Goal: Task Accomplishment & Management: Manage account settings

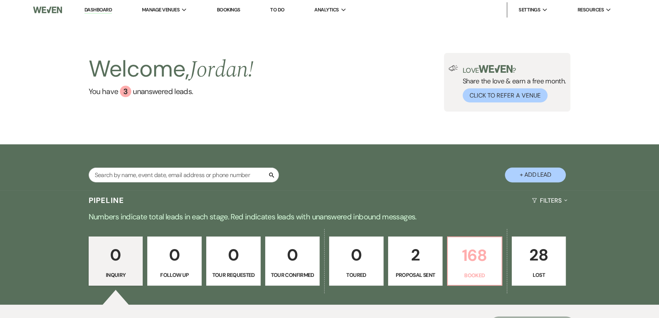
click at [469, 257] on p "168" at bounding box center [474, 254] width 45 height 25
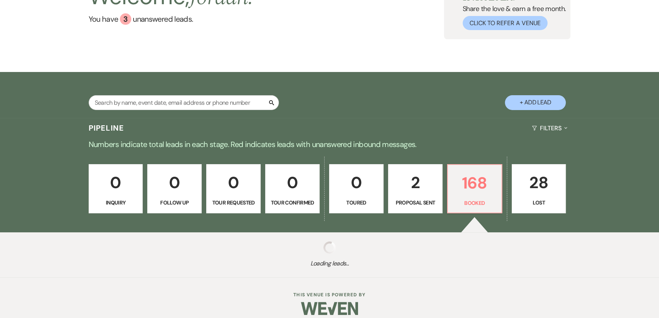
scroll to position [80, 0]
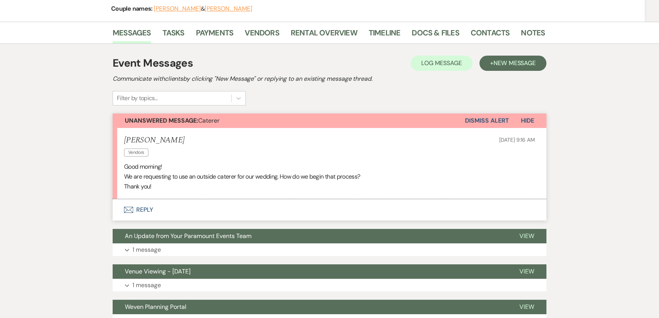
click at [153, 205] on button "Envelope Reply" at bounding box center [330, 209] width 434 height 21
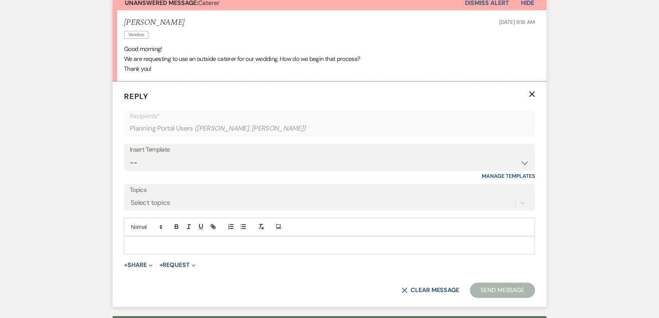
scroll to position [222, 0]
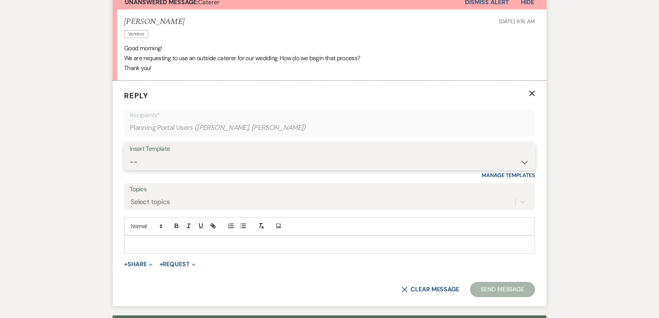
click at [210, 154] on select "-- Weven Planning Portal Introduction (Booked Events) 6 Month Consultation 9 Mo…" at bounding box center [329, 161] width 399 height 15
click at [62, 120] on div "Messages Tasks Payments Vendors Rental Overview Timeline Docs & Files Contacts …" at bounding box center [329, 234] width 659 height 663
click at [179, 160] on select "-- Weven Planning Portal Introduction (Booked Events) 6 Month Consultation 9 Mo…" at bounding box center [329, 161] width 399 height 15
select select "1491"
click at [130, 154] on select "-- Weven Planning Portal Introduction (Booked Events) 6 Month Consultation 9 Mo…" at bounding box center [329, 161] width 399 height 15
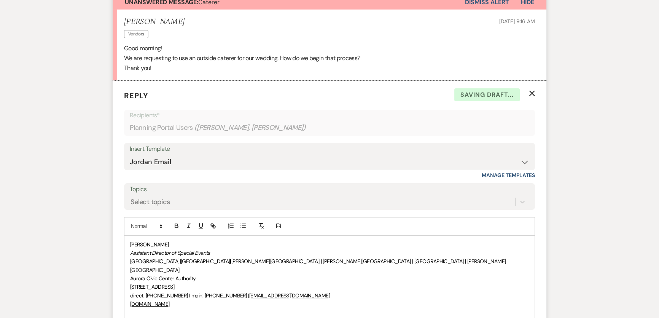
click at [128, 244] on div "[PERSON_NAME] Assistant Director of Special Events [GEOGRAPHIC_DATA] | [GEOGRAP…" at bounding box center [329, 286] width 410 height 103
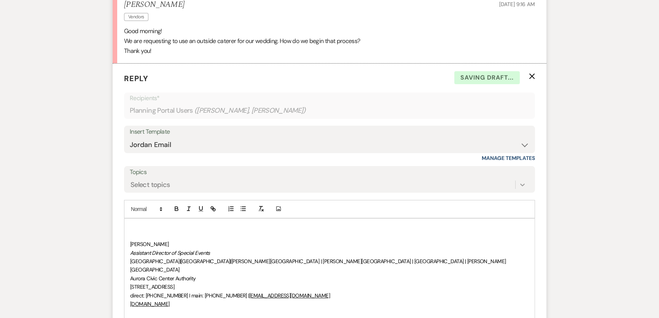
scroll to position [307, 0]
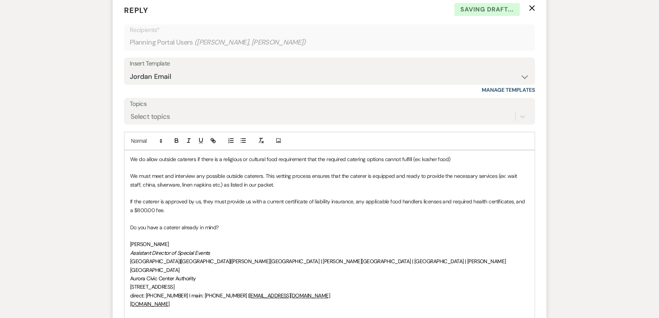
click at [129, 158] on div "We do allow outside caterers if there is a religious or cultural food requireme…" at bounding box center [329, 244] width 410 height 188
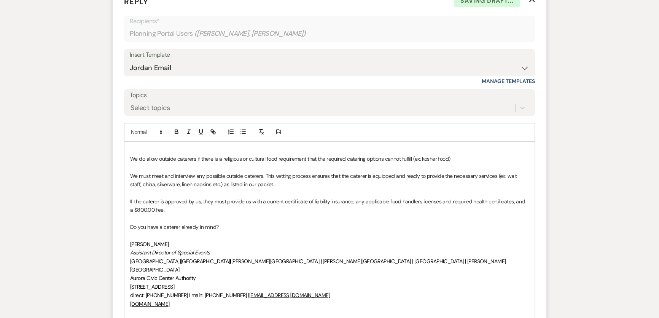
scroll to position [324, 0]
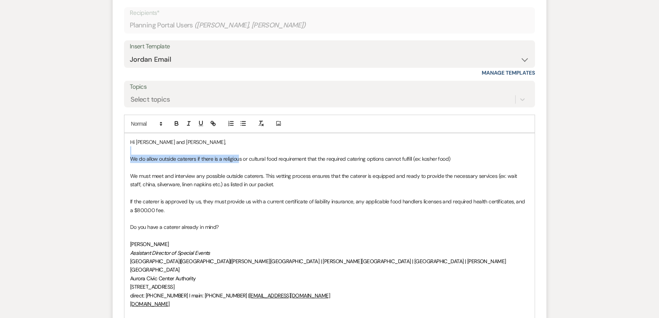
click at [238, 153] on div "Hi [PERSON_NAME] and [PERSON_NAME], We do allow outside caterers if there is a …" at bounding box center [329, 235] width 410 height 205
click at [374, 158] on p "We do allow outside caterers if there is a religious or cultural food requireme…" at bounding box center [329, 158] width 399 height 8
drag, startPoint x: 326, startPoint y: 178, endPoint x: 388, endPoint y: 189, distance: 63.5
click at [326, 178] on p "We must meet and interview any possible outside caterers. This vetting process …" at bounding box center [329, 180] width 399 height 17
click at [442, 202] on p "If the caterer is approved by us, they must provide us with a current certifica…" at bounding box center [329, 205] width 399 height 17
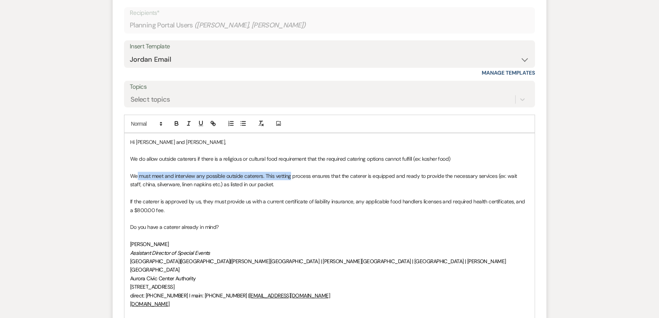
drag, startPoint x: 136, startPoint y: 175, endPoint x: 290, endPoint y: 173, distance: 153.7
click at [290, 173] on p "We must meet and interview any possible outside caterers. This vetting process …" at bounding box center [329, 180] width 399 height 17
click at [304, 194] on p at bounding box center [329, 193] width 399 height 8
click at [270, 178] on p "We must meet and interview any possible outside caterers. This vetting process …" at bounding box center [329, 180] width 399 height 17
click at [309, 180] on p "We must meet and interview any possible outside caterers. This vetting process …" at bounding box center [329, 180] width 399 height 17
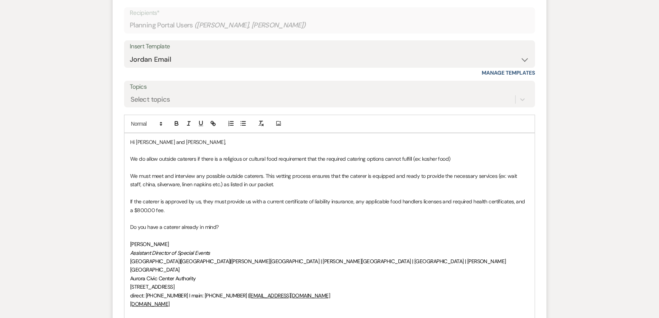
drag, startPoint x: 276, startPoint y: 180, endPoint x: 375, endPoint y: 169, distance: 100.3
click at [375, 169] on div "Hi [PERSON_NAME] and [PERSON_NAME], We do allow outside caterers if there is a …" at bounding box center [329, 235] width 410 height 205
click at [377, 201] on p "If the caterer is approved by us, they must provide us with a current certifica…" at bounding box center [329, 205] width 399 height 17
drag, startPoint x: 288, startPoint y: 173, endPoint x: 380, endPoint y: 175, distance: 91.7
click at [380, 175] on p "We must meet and interview any possible outside caterers. This vetting process …" at bounding box center [329, 180] width 399 height 17
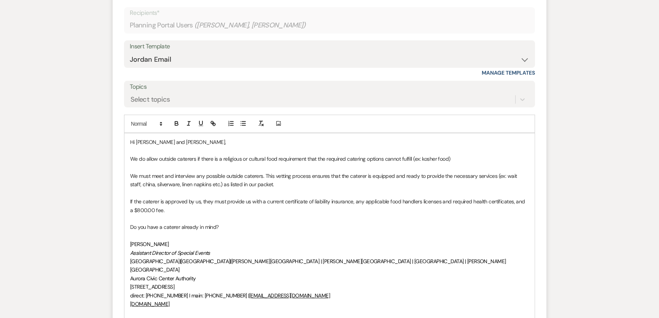
click at [401, 189] on p at bounding box center [329, 193] width 399 height 8
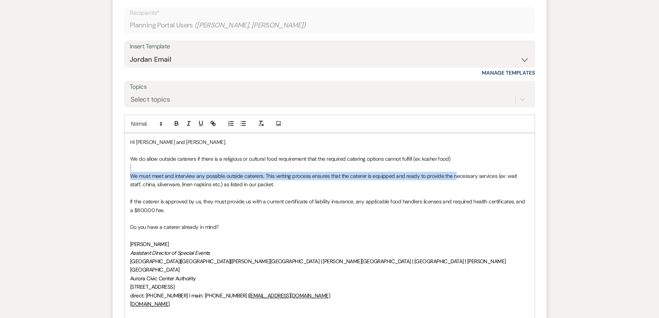
drag, startPoint x: 454, startPoint y: 179, endPoint x: 444, endPoint y: 165, distance: 16.8
click at [444, 165] on div "Hi [PERSON_NAME] and [PERSON_NAME], We do allow outside caterers if there is a …" at bounding box center [329, 235] width 410 height 205
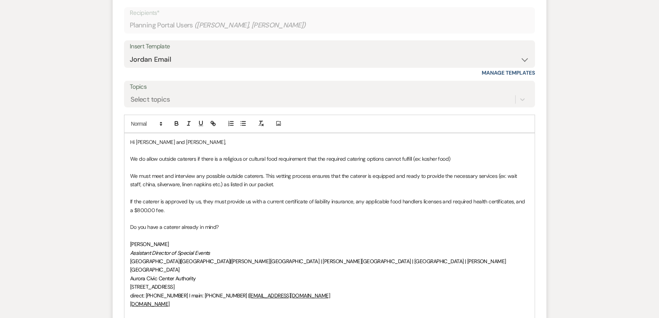
click at [501, 189] on p at bounding box center [329, 193] width 399 height 8
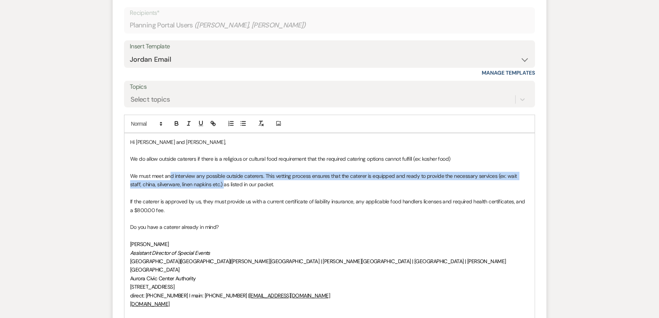
drag, startPoint x: 169, startPoint y: 177, endPoint x: 229, endPoint y: 182, distance: 61.0
click at [211, 182] on p "We must meet and interview any possible outside caterers. This vetting process …" at bounding box center [329, 180] width 399 height 17
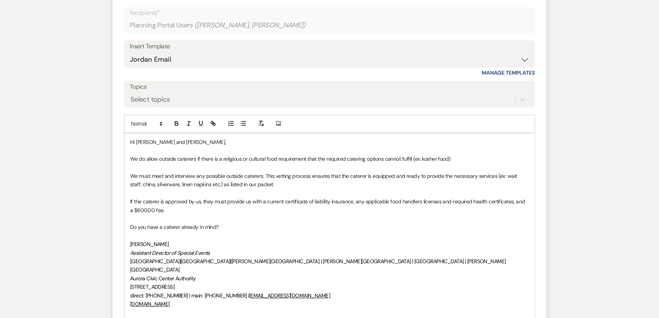
click at [314, 198] on p "If the caterer is approved by us, they must provide us with a current certifica…" at bounding box center [329, 205] width 399 height 17
drag, startPoint x: 145, startPoint y: 202, endPoint x: 229, endPoint y: 197, distance: 84.6
click at [229, 197] on p "If the caterer is approved by us, they must provide us with a current certifica…" at bounding box center [329, 205] width 399 height 17
click at [300, 201] on p "If the caterer is approved by us, they must provide us with a current certifica…" at bounding box center [329, 205] width 399 height 17
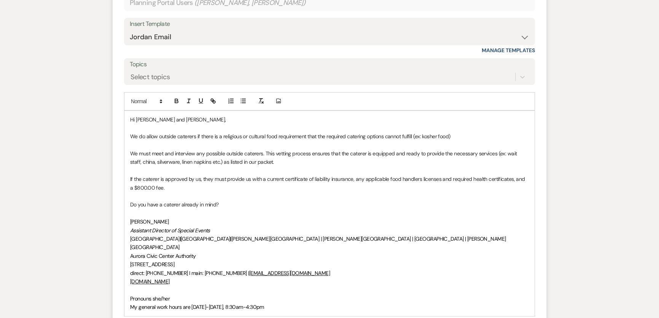
scroll to position [359, 0]
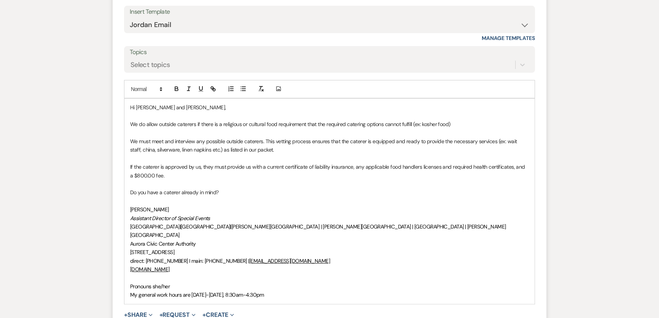
drag, startPoint x: 424, startPoint y: 167, endPoint x: 404, endPoint y: 175, distance: 21.5
click at [424, 172] on p "If the caterer is approved by us, they must provide us with a current certifica…" at bounding box center [329, 170] width 399 height 17
click at [258, 184] on p at bounding box center [329, 184] width 399 height 8
click at [219, 190] on p "Do you have a caterer already in mind?" at bounding box center [329, 192] width 399 height 8
drag, startPoint x: 243, startPoint y: 198, endPoint x: 126, endPoint y: 184, distance: 118.7
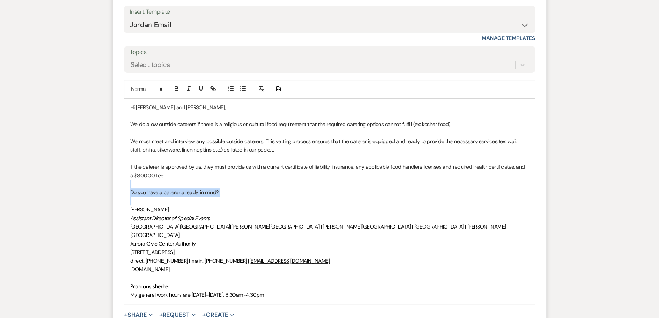
click at [126, 184] on div "Hi [PERSON_NAME] and [PERSON_NAME], We do allow outside caterers if there is a …" at bounding box center [329, 201] width 410 height 205
click at [181, 189] on p "Do you have a caterer already in mind?" at bounding box center [329, 192] width 399 height 8
click at [242, 192] on p "Do you have a caterer already in mind?" at bounding box center [329, 192] width 399 height 8
click at [278, 200] on p at bounding box center [329, 201] width 399 height 8
drag, startPoint x: 231, startPoint y: 193, endPoint x: 210, endPoint y: 188, distance: 22.2
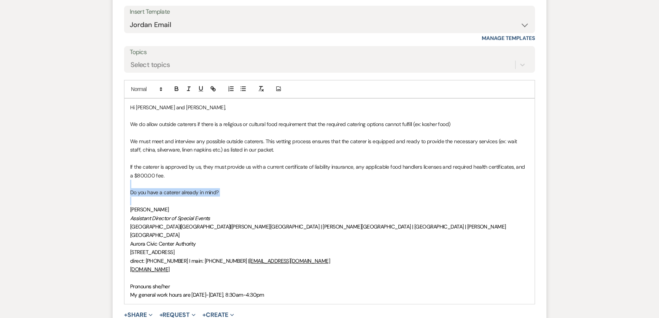
click at [231, 192] on p "Do you have a caterer already in mind?" at bounding box center [329, 192] width 399 height 8
click at [202, 188] on p "Do you have a caterer already in mind?" at bounding box center [329, 192] width 399 height 8
click at [180, 191] on p "Do you have a caterer already in mind?" at bounding box center [329, 192] width 399 height 8
drag, startPoint x: 222, startPoint y: 189, endPoint x: 129, endPoint y: 193, distance: 93.3
click at [129, 193] on div "Hi [PERSON_NAME] and [PERSON_NAME], We do allow outside caterers if there is a …" at bounding box center [329, 201] width 410 height 205
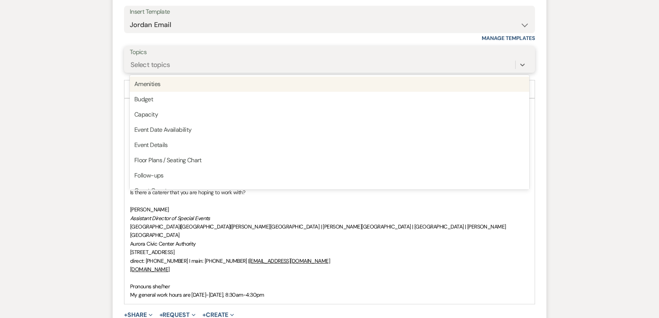
click at [337, 60] on div "Select topics" at bounding box center [322, 64] width 385 height 13
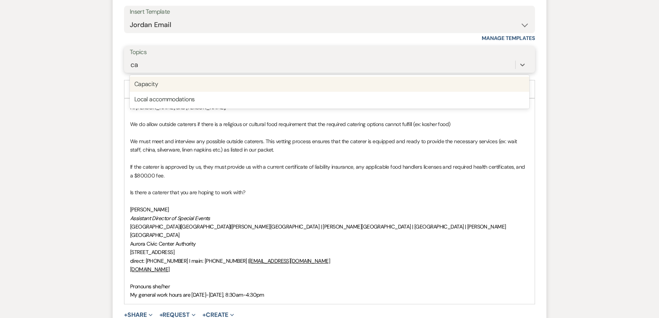
type input "c"
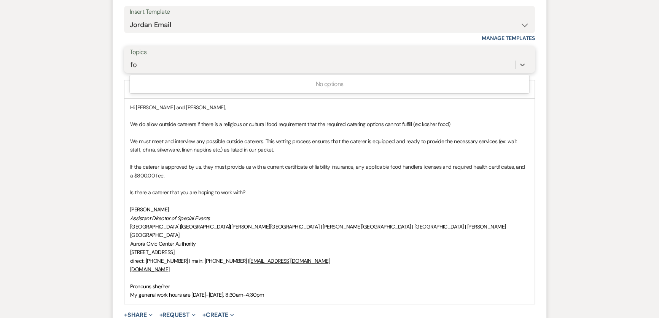
type input "f"
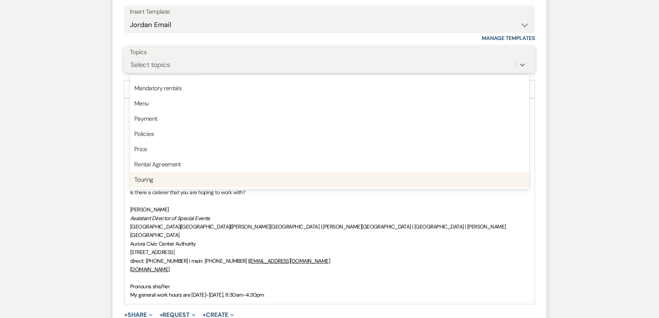
scroll to position [193, 0]
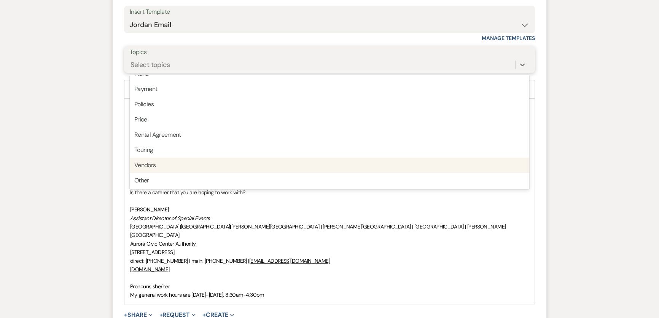
click at [281, 165] on div "Vendors" at bounding box center [329, 164] width 399 height 15
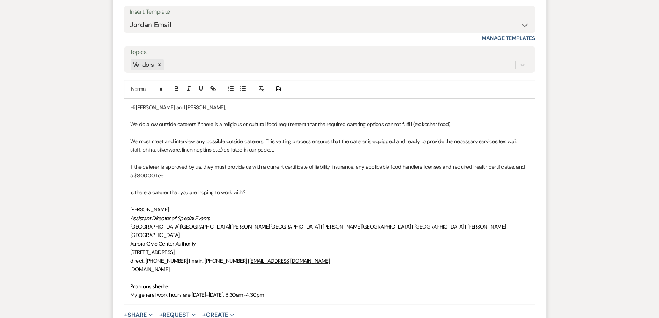
click at [92, 177] on div "Messages Tasks Payments Vendors Rental Overview Timeline Docs & Files Contacts …" at bounding box center [329, 191] width 659 height 851
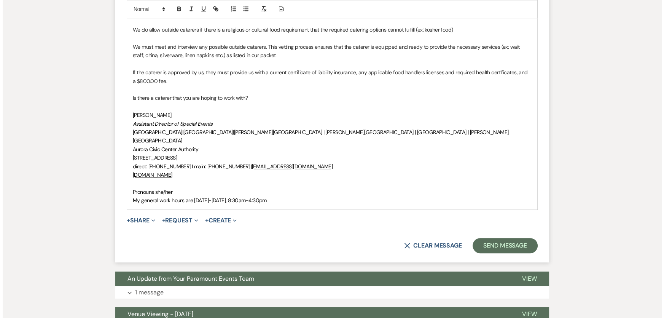
scroll to position [463, 0]
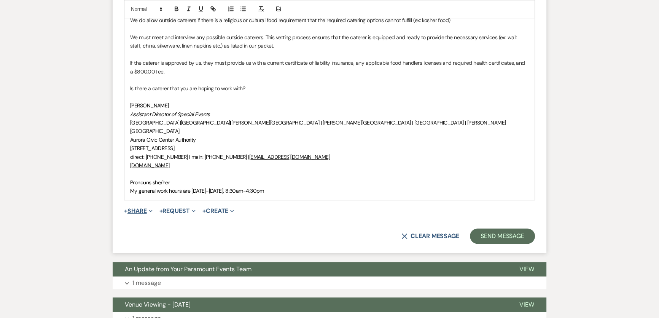
click at [143, 208] on button "+ Share Expand" at bounding box center [138, 211] width 29 height 6
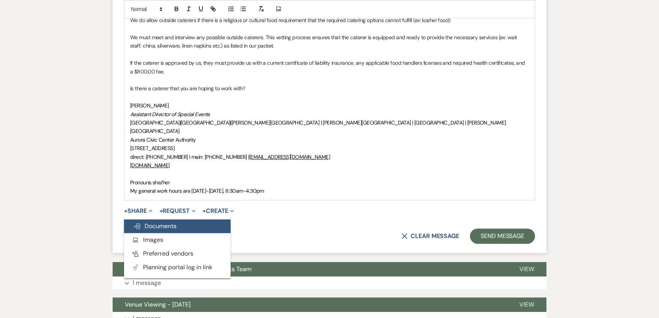
click at [156, 222] on span "Doc Upload Documents" at bounding box center [154, 226] width 43 height 8
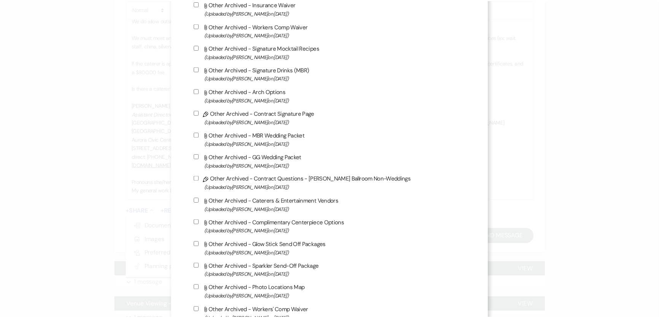
scroll to position [899, 0]
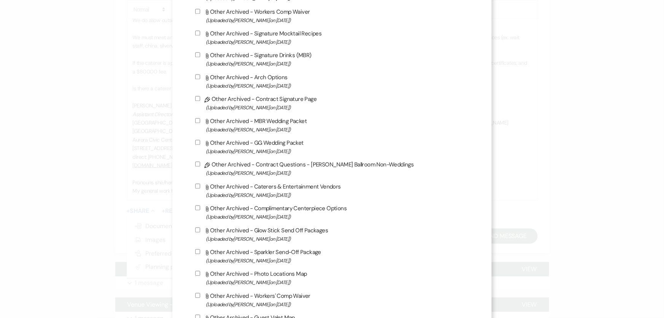
click at [53, 163] on div "X Attach Files Library Files Event Documents Upload File Certificates of Insura…" at bounding box center [332, 159] width 664 height 318
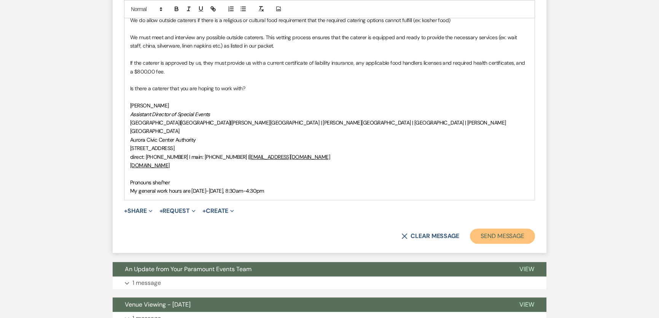
click at [497, 230] on button "Send Message" at bounding box center [502, 235] width 65 height 15
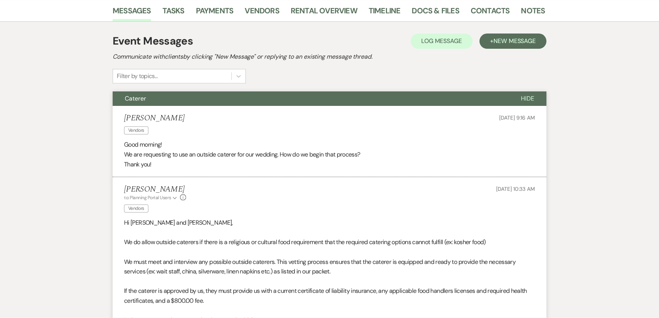
scroll to position [0, 0]
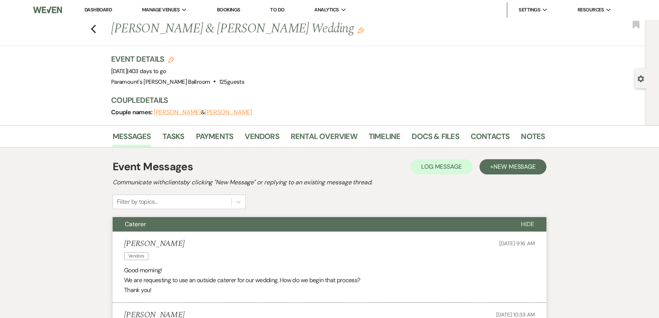
click at [94, 8] on link "Dashboard" at bounding box center [97, 9] width 27 height 6
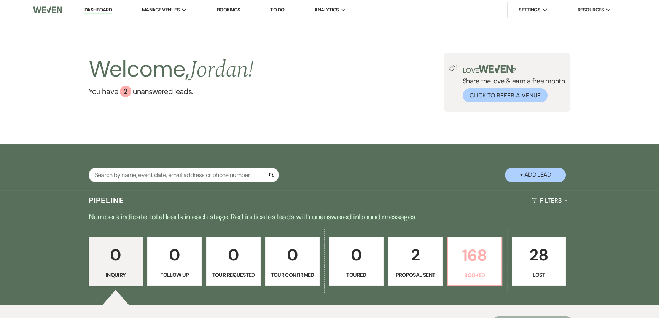
click at [471, 267] on p "168" at bounding box center [474, 254] width 45 height 25
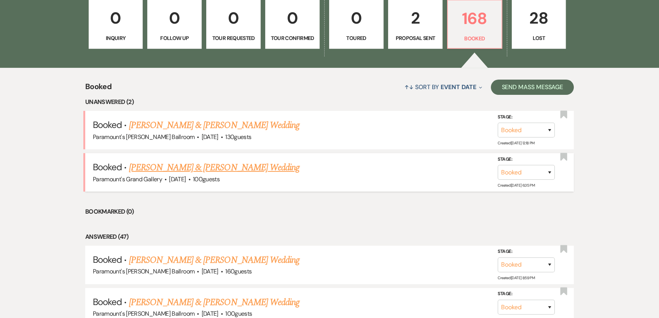
scroll to position [237, 0]
click at [190, 165] on link "[PERSON_NAME] & [PERSON_NAME] Wedding" at bounding box center [214, 167] width 170 height 14
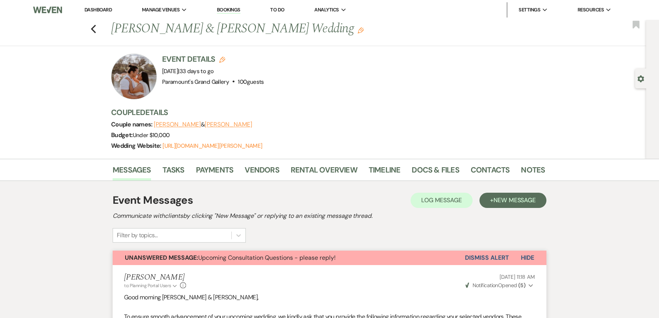
click at [92, 9] on link "Dashboard" at bounding box center [97, 9] width 27 height 6
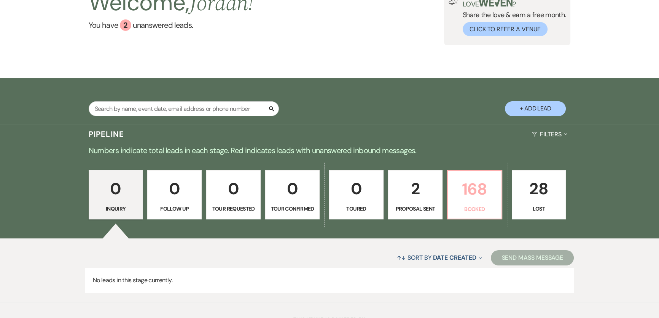
scroll to position [69, 0]
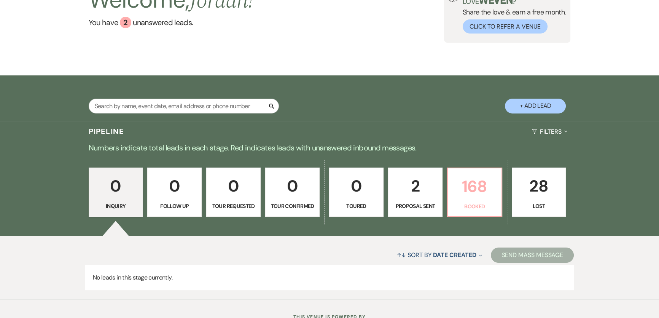
click at [471, 206] on p "Booked" at bounding box center [474, 206] width 45 height 8
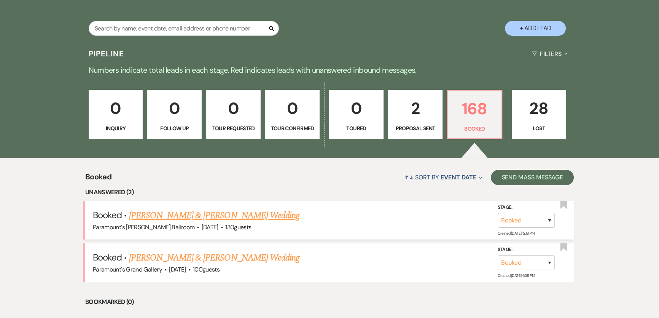
scroll to position [168, 0]
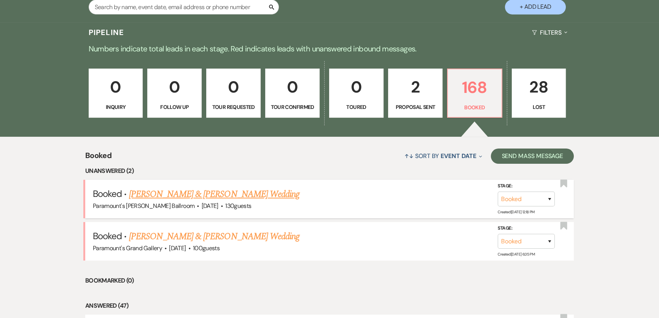
click at [163, 198] on link "[PERSON_NAME] & [PERSON_NAME] Wedding" at bounding box center [214, 194] width 170 height 14
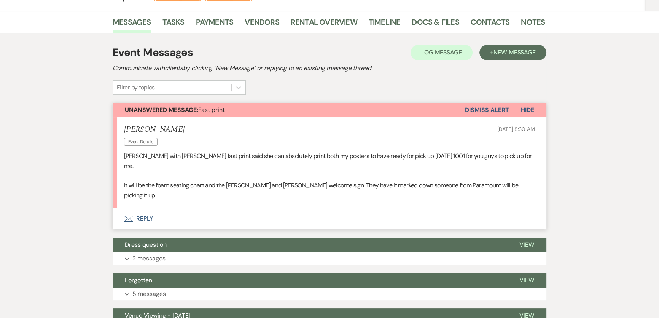
scroll to position [138, 0]
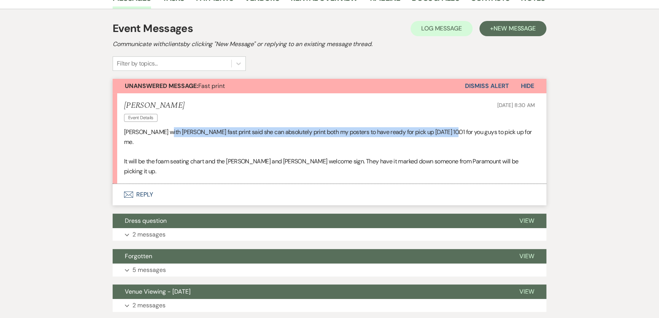
drag, startPoint x: 163, startPoint y: 129, endPoint x: 446, endPoint y: 133, distance: 283.0
click at [446, 133] on p "[PERSON_NAME] with [PERSON_NAME] fast print said she can absolutely print both …" at bounding box center [329, 136] width 411 height 19
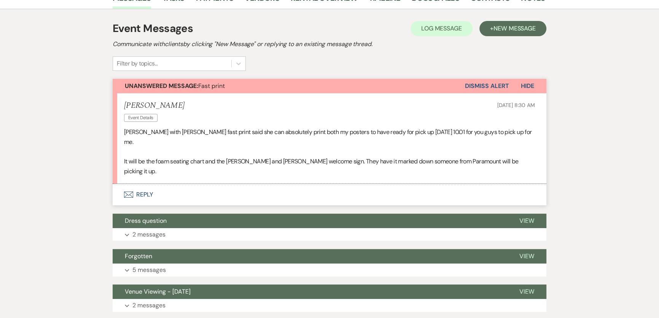
click at [444, 156] on p "It will be the foam seating chart and the [PERSON_NAME] and [PERSON_NAME] welco…" at bounding box center [329, 165] width 411 height 19
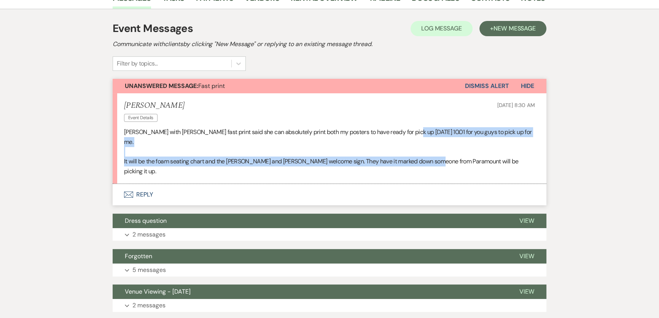
drag, startPoint x: 437, startPoint y: 160, endPoint x: 415, endPoint y: 128, distance: 39.0
click at [415, 128] on li "[PERSON_NAME] Event Details [DATE] 8:30 AM [PERSON_NAME] with [PERSON_NAME] fas…" at bounding box center [330, 138] width 434 height 91
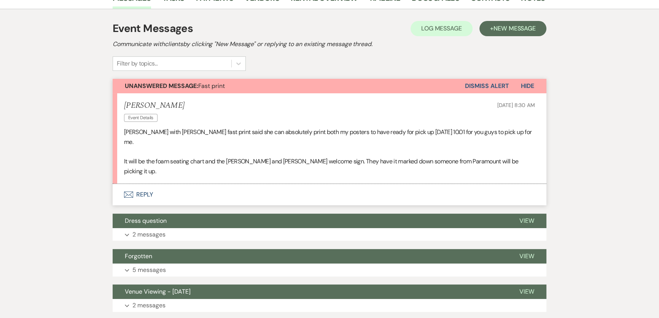
click at [478, 156] on p "It will be the foam seating chart and the [PERSON_NAME] and [PERSON_NAME] welco…" at bounding box center [329, 165] width 411 height 19
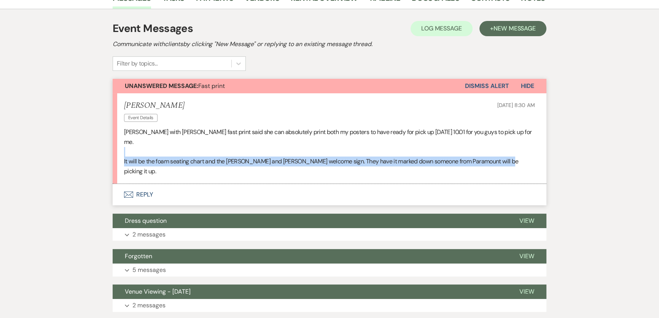
drag, startPoint x: 508, startPoint y: 151, endPoint x: 224, endPoint y: 150, distance: 283.8
click at [223, 141] on div "[PERSON_NAME] with [PERSON_NAME] fast print said she can absolutely print both …" at bounding box center [329, 151] width 411 height 49
click at [226, 156] on p "It will be the foam seating chart and the [PERSON_NAME] and [PERSON_NAME] welco…" at bounding box center [329, 165] width 411 height 19
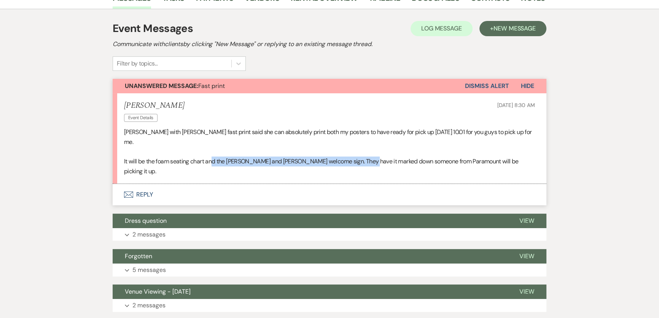
drag, startPoint x: 216, startPoint y: 154, endPoint x: 366, endPoint y: 153, distance: 150.3
click at [366, 156] on p "It will be the foam seating chart and the [PERSON_NAME] and [PERSON_NAME] welco…" at bounding box center [329, 165] width 411 height 19
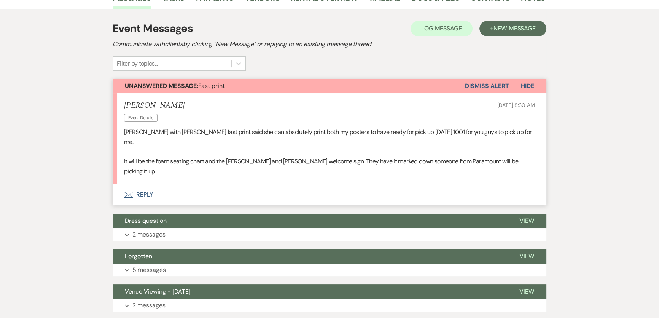
click at [398, 157] on li "[PERSON_NAME] Event Details [DATE] 8:30 AM [PERSON_NAME] with [PERSON_NAME] fas…" at bounding box center [330, 138] width 434 height 91
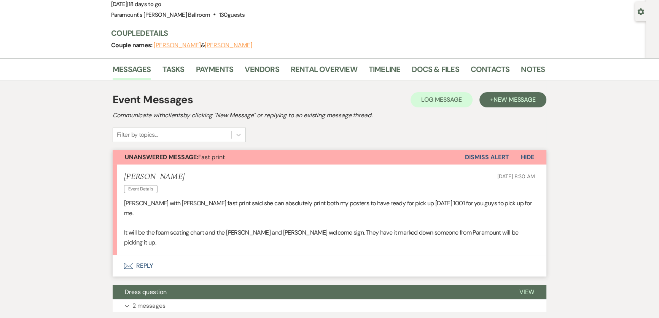
scroll to position [0, 0]
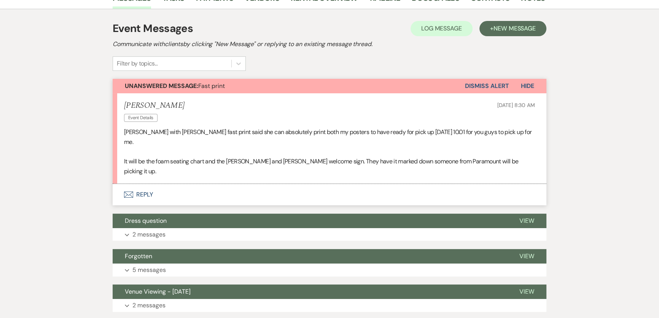
click at [137, 184] on button "Envelope Reply" at bounding box center [330, 194] width 434 height 21
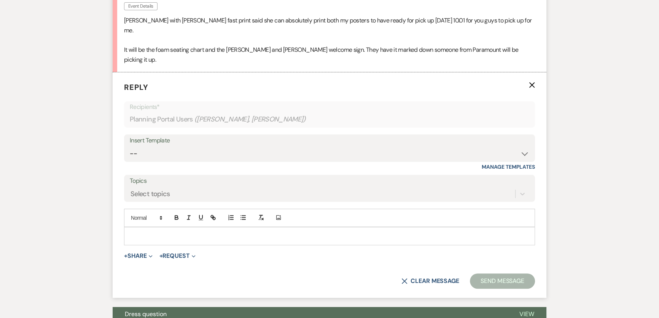
scroll to position [256, 0]
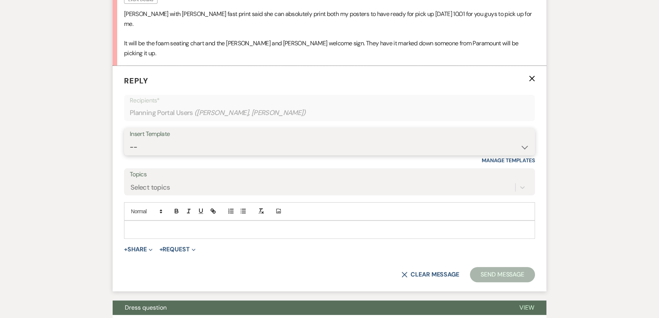
click at [153, 140] on select "-- Weven Planning Portal Introduction (Booked Events) 6 Month Consultation 9 Mo…" at bounding box center [329, 147] width 399 height 15
select select "1491"
click at [130, 140] on select "-- Weven Planning Portal Introduction (Booked Events) 6 Month Consultation 9 Mo…" at bounding box center [329, 147] width 399 height 15
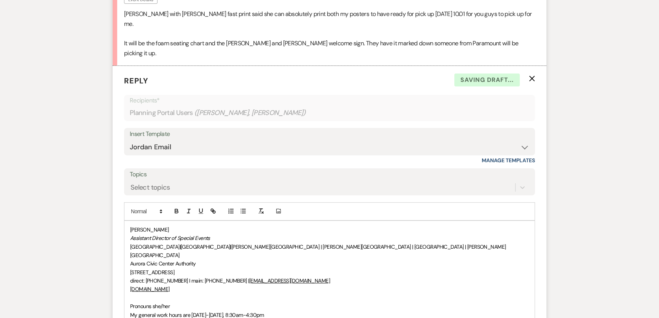
click at [127, 221] on div "[PERSON_NAME] Assistant Director of Special Events [GEOGRAPHIC_DATA] | [GEOGRAP…" at bounding box center [329, 272] width 410 height 103
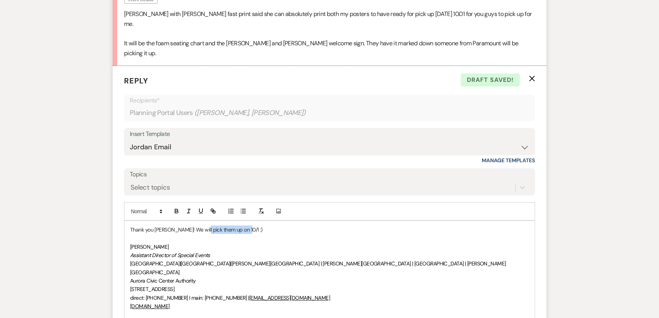
drag, startPoint x: 262, startPoint y: 212, endPoint x: 198, endPoint y: 210, distance: 64.3
click at [198, 225] on p "Thank you [PERSON_NAME]! We will pick them up on 10/1 :)" at bounding box center [329, 229] width 399 height 8
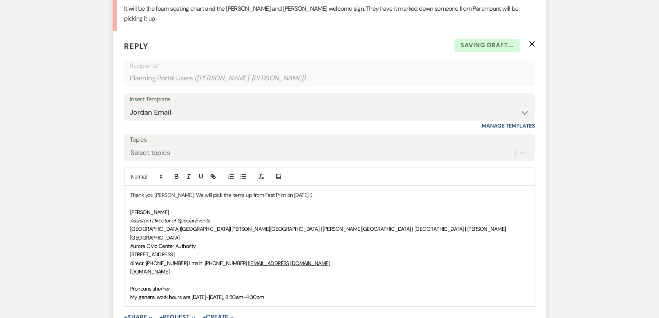
scroll to position [325, 0]
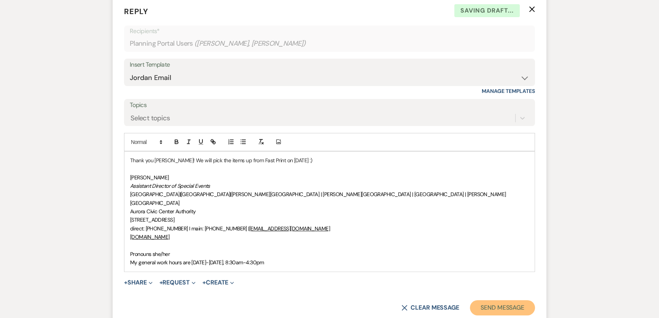
click at [491, 300] on button "Send Message" at bounding box center [502, 307] width 65 height 15
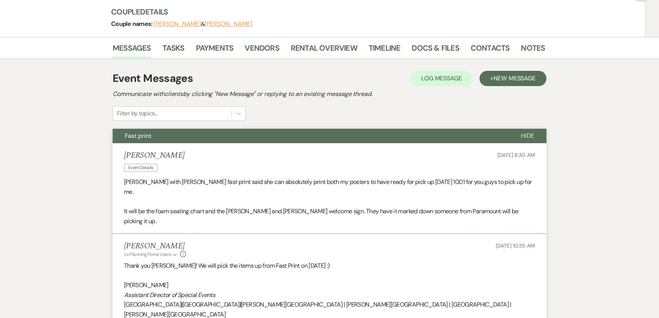
scroll to position [78, 0]
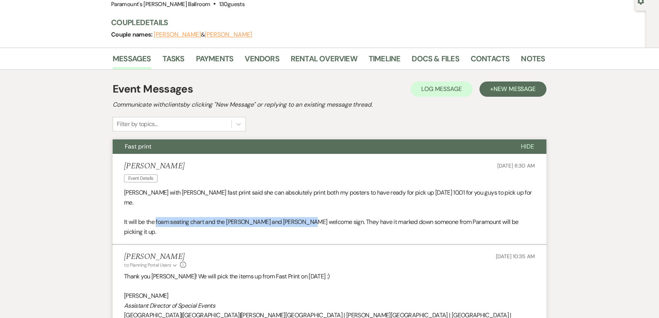
drag, startPoint x: 156, startPoint y: 211, endPoint x: 305, endPoint y: 214, distance: 148.4
click at [305, 217] on p "It will be the foam seating chart and the [PERSON_NAME] and [PERSON_NAME] welco…" at bounding box center [329, 226] width 411 height 19
copy p "foam seating chart and the [PERSON_NAME] and [PERSON_NAME] welcome sign"
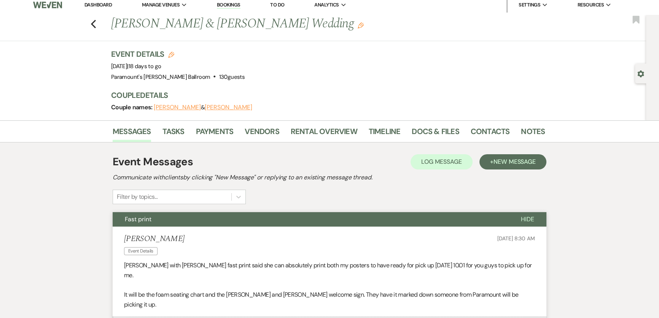
scroll to position [0, 0]
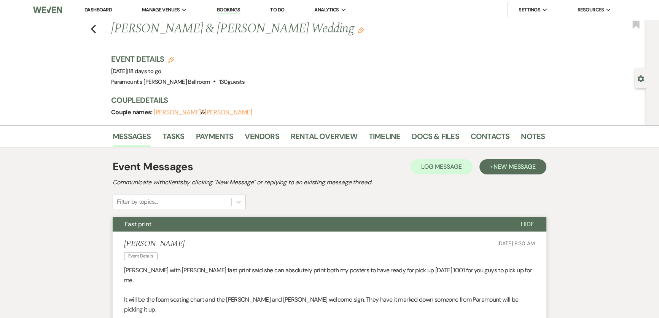
click at [102, 6] on link "Dashboard" at bounding box center [97, 9] width 27 height 6
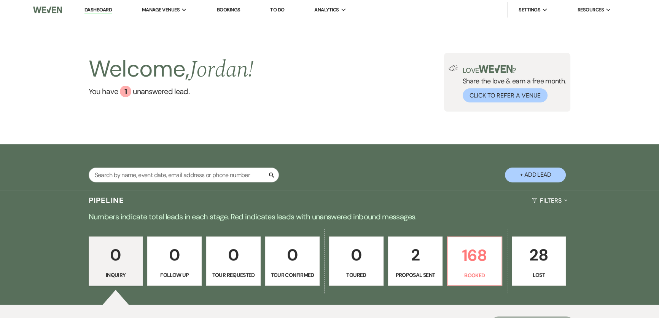
click at [102, 11] on link "Dashboard" at bounding box center [97, 9] width 27 height 7
click at [460, 270] on link "168 Booked" at bounding box center [474, 260] width 55 height 49
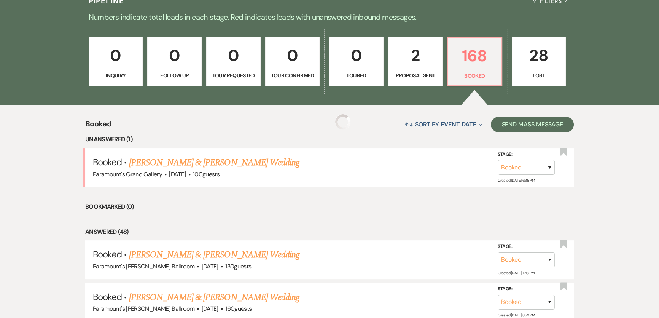
scroll to position [202, 0]
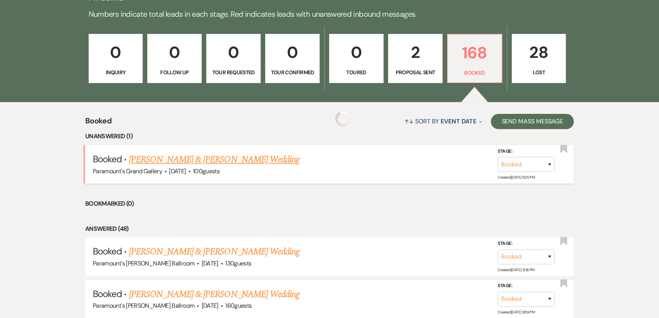
click at [210, 154] on link "[PERSON_NAME] & [PERSON_NAME] Wedding" at bounding box center [214, 160] width 170 height 14
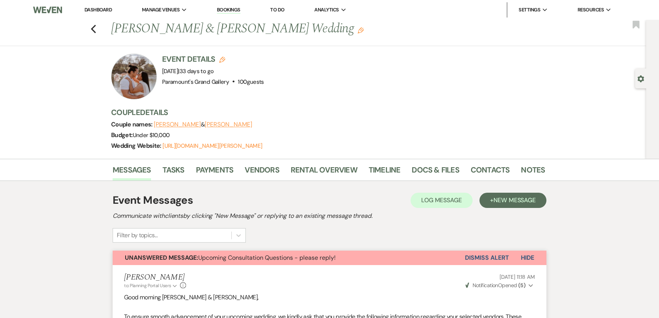
click at [101, 6] on li "Dashboard" at bounding box center [98, 9] width 35 height 15
click at [102, 7] on link "Dashboard" at bounding box center [97, 9] width 27 height 6
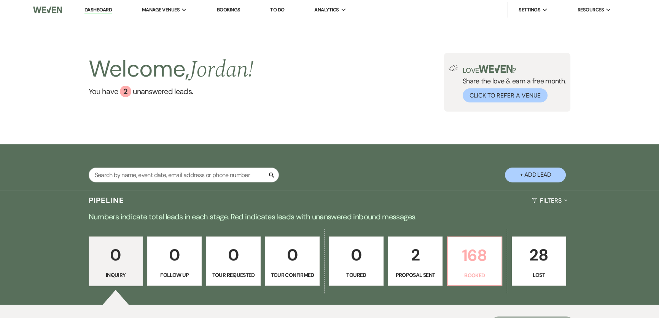
click at [470, 264] on p "168" at bounding box center [474, 254] width 45 height 25
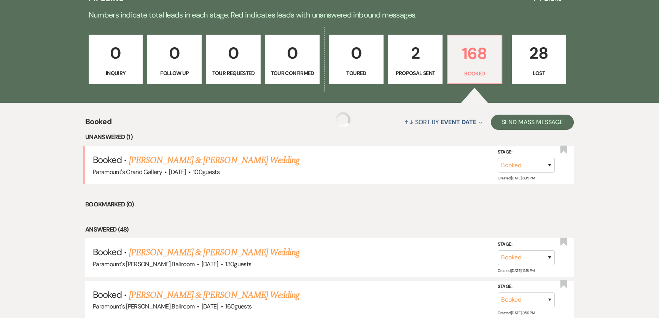
scroll to position [242, 0]
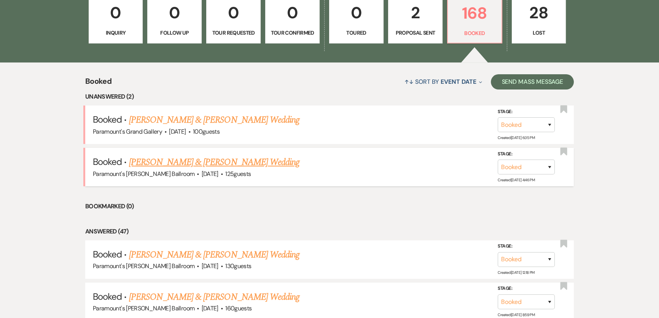
click at [238, 156] on link "[PERSON_NAME] & [PERSON_NAME] Wedding" at bounding box center [214, 162] width 170 height 14
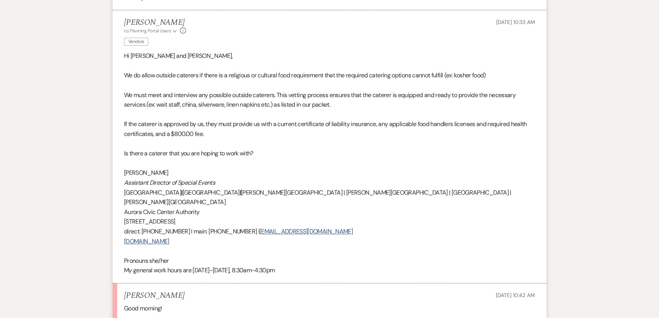
scroll to position [434, 0]
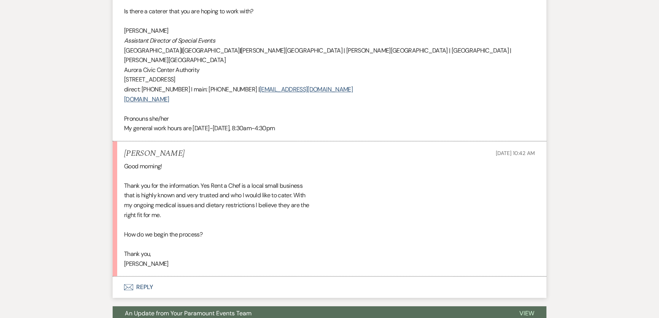
click at [149, 276] on button "Envelope Reply" at bounding box center [330, 286] width 434 height 21
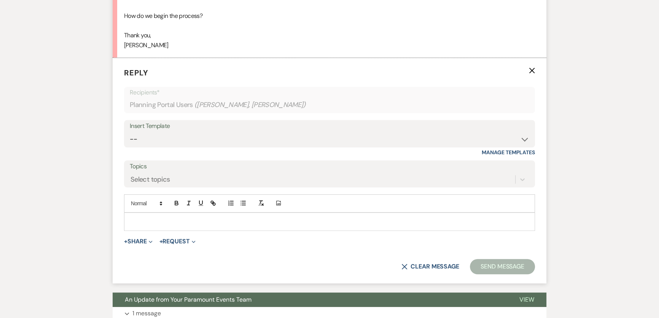
scroll to position [654, 0]
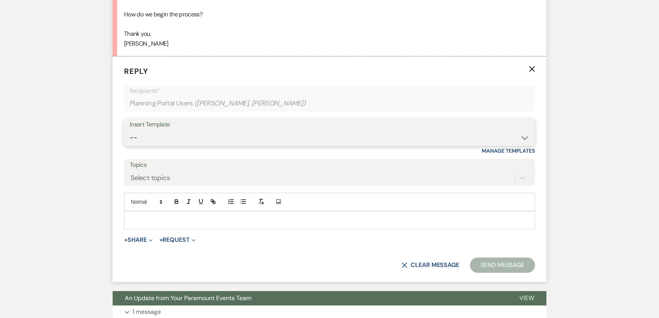
click at [196, 130] on select "-- Weven Planning Portal Introduction (Booked Events) 6 Month Consultation 9 Mo…" at bounding box center [329, 137] width 399 height 15
select select "1491"
click at [130, 130] on select "-- Weven Planning Portal Introduction (Booked Events) 6 Month Consultation 9 Mo…" at bounding box center [329, 137] width 399 height 15
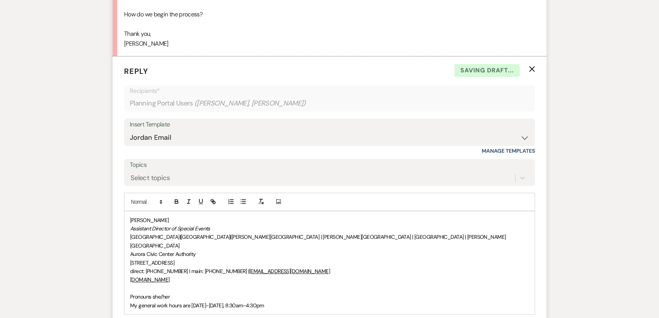
click at [130, 216] on span "[PERSON_NAME]" at bounding box center [149, 219] width 39 height 7
click at [142, 172] on div "Select topics" at bounding box center [150, 177] width 40 height 10
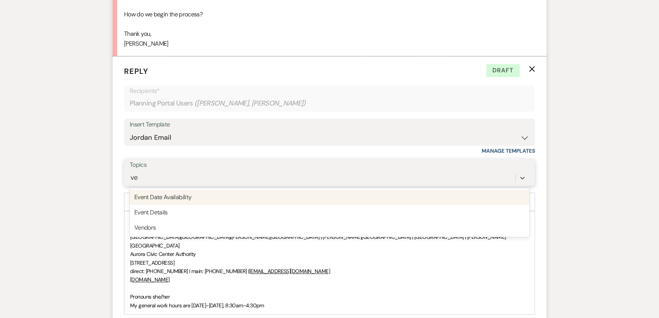
type input "ven"
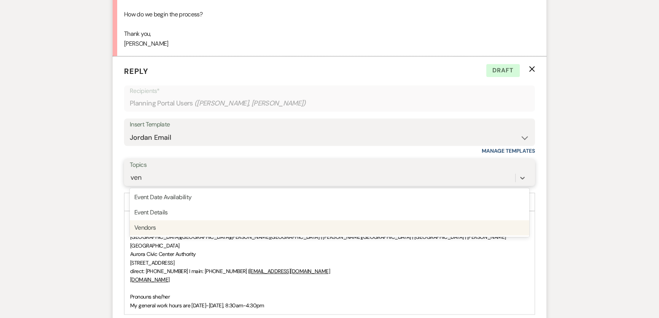
click at [178, 220] on div "Vendors" at bounding box center [329, 227] width 399 height 15
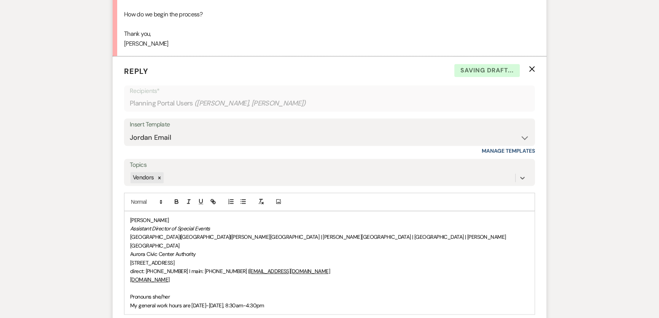
click at [110, 210] on div "Messages Tasks Payments Vendors Rental Overview Timeline Docs & Files Contacts …" at bounding box center [329, 49] width 659 height 1156
click at [129, 211] on div "[PERSON_NAME] Assistant Director of Special Events [GEOGRAPHIC_DATA] | [GEOGRAP…" at bounding box center [329, 262] width 410 height 103
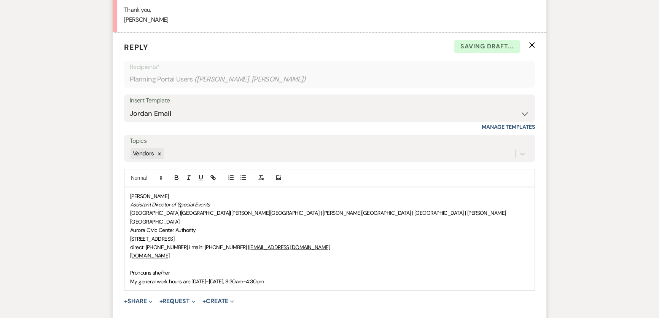
scroll to position [689, 0]
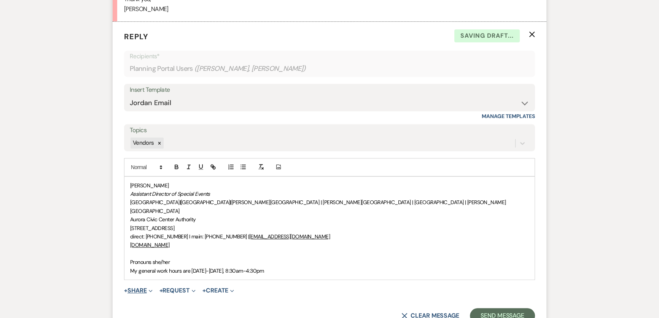
click at [137, 287] on button "+ Share Expand" at bounding box center [138, 290] width 29 height 6
click at [155, 301] on span "Doc Upload Documents" at bounding box center [154, 305] width 43 height 8
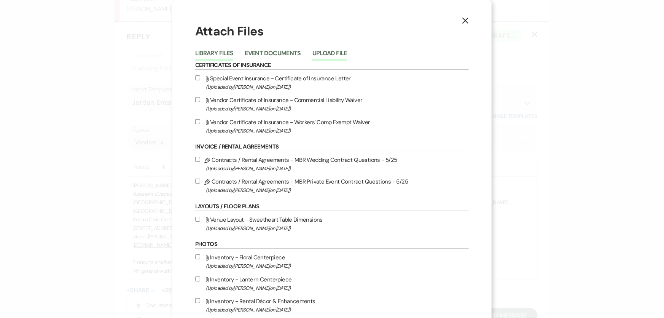
click at [318, 56] on button "Upload File" at bounding box center [329, 55] width 35 height 11
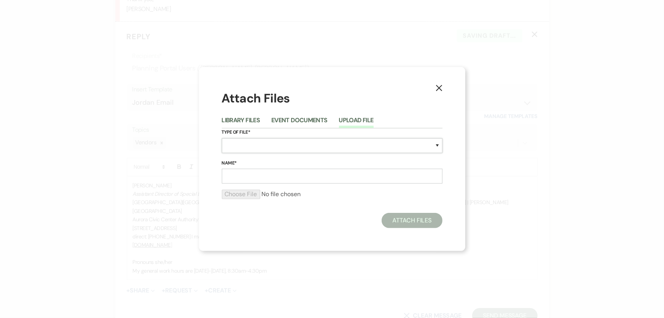
click at [262, 146] on select "Special Event Insurance Vendor Certificate of Insurance Contracts / Rental Agre…" at bounding box center [332, 145] width 221 height 15
select select "38"
click at [222, 138] on select "Special Event Insurance Vendor Certificate of Insurance Contracts / Rental Agre…" at bounding box center [332, 145] width 221 height 15
click at [258, 173] on input "Name*" at bounding box center [332, 176] width 221 height 15
paste input "Caterer-Application (revised 7-25)"
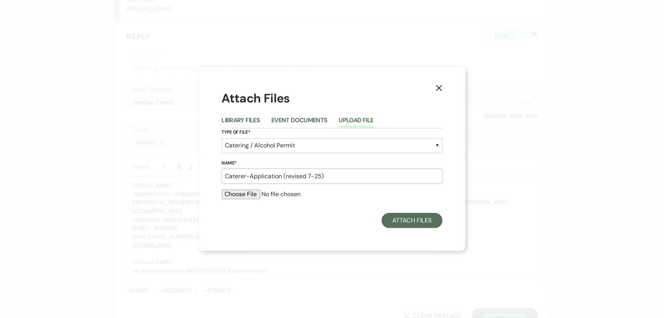
drag, startPoint x: 327, startPoint y: 177, endPoint x: 282, endPoint y: 176, distance: 44.9
click at [282, 176] on input "Caterer-Application (revised 7-25)" at bounding box center [332, 176] width 221 height 15
type input "Caterer-Application"
click at [249, 194] on input "file" at bounding box center [332, 193] width 221 height 9
type input "C:\fakepath\Caterer-Application (revised 7-25).pdf"
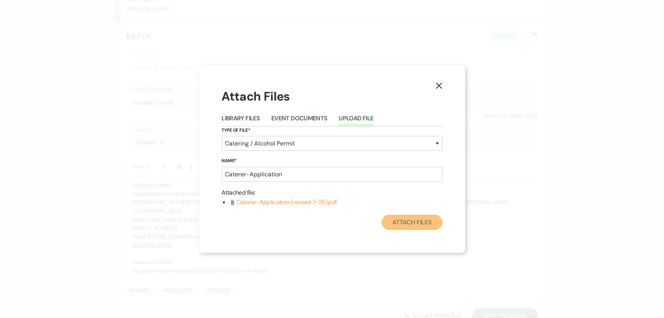
click at [421, 223] on button "Attach Files" at bounding box center [412, 222] width 60 height 15
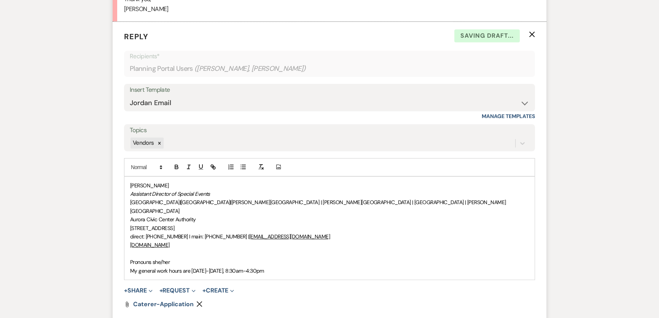
click at [127, 177] on div "[PERSON_NAME] Assistant Director of Special Events [GEOGRAPHIC_DATA] | [GEOGRAP…" at bounding box center [329, 228] width 410 height 103
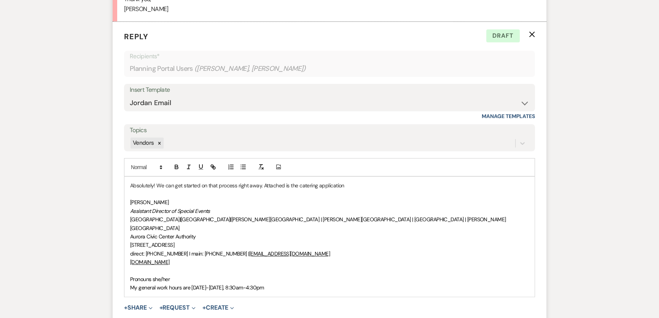
click at [129, 177] on div "Absolutely! We can get started on that process right away. Attached is the cate…" at bounding box center [329, 237] width 410 height 120
click at [358, 181] on p "Absolutely! We can get started on that process right away. Attached is the cate…" at bounding box center [329, 185] width 399 height 8
drag, startPoint x: 358, startPoint y: 175, endPoint x: 262, endPoint y: 177, distance: 95.5
click at [262, 181] on p "Absolutely! We can get started on that process right away. Attached is the cate…" at bounding box center [329, 185] width 399 height 8
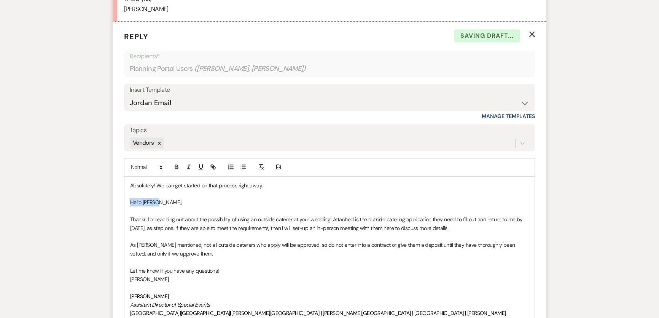
drag, startPoint x: 172, startPoint y: 196, endPoint x: 104, endPoint y: 191, distance: 68.2
click at [104, 191] on div "Messages Tasks Payments Vendors Rental Overview Timeline Docs & Files Contacts …" at bounding box center [329, 76] width 659 height 1279
click at [192, 218] on p "Thanks for reaching out about the possibility of using an outside caterer at yo…" at bounding box center [329, 223] width 399 height 17
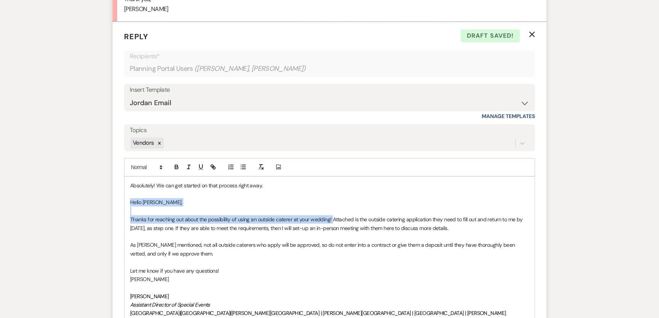
drag, startPoint x: 332, startPoint y: 208, endPoint x: 80, endPoint y: 188, distance: 253.0
click at [80, 188] on div "Messages Tasks Payments Vendors Rental Overview Timeline Docs & Files Contacts …" at bounding box center [329, 76] width 659 height 1279
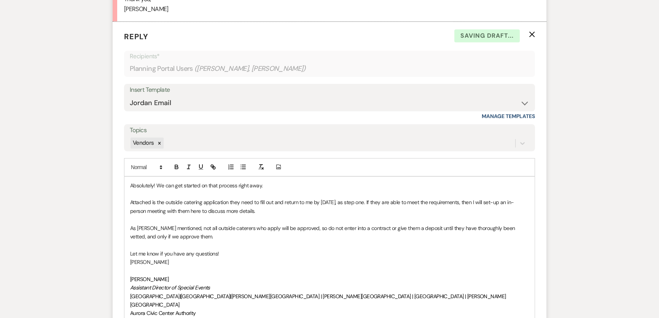
click at [226, 198] on p "Attached is the outside catering application they need to fill out and return t…" at bounding box center [329, 206] width 399 height 17
click at [233, 198] on p "Attached is the outside catering application they need to fill out and return t…" at bounding box center [329, 206] width 399 height 17
drag, startPoint x: 231, startPoint y: 190, endPoint x: 240, endPoint y: 191, distance: 9.2
click at [240, 198] on p "Attached is the outside catering application they need to fill out and return t…" at bounding box center [329, 206] width 399 height 17
click at [351, 198] on p "Attached is the outside catering application. This needs to be completed and re…" at bounding box center [329, 206] width 399 height 17
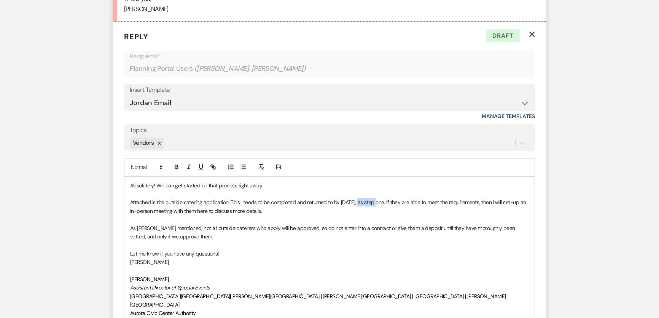
drag, startPoint x: 356, startPoint y: 192, endPoint x: 371, endPoint y: 196, distance: 15.9
click at [371, 198] on p "Attached is the outside catering application. This needs to be completed and re…" at bounding box center [329, 206] width 399 height 17
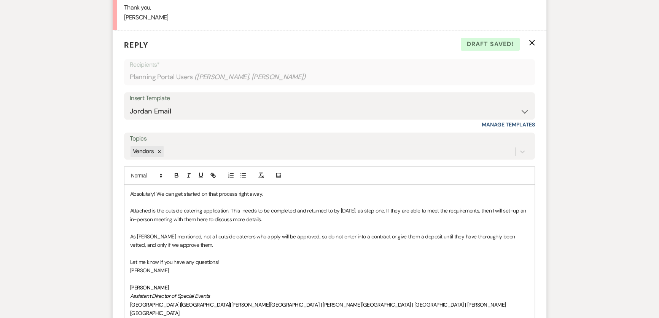
scroll to position [726, 0]
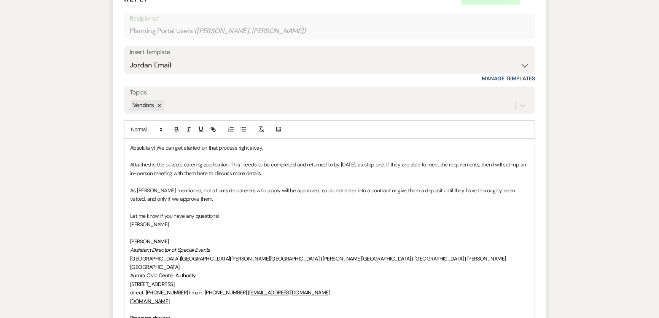
click at [436, 160] on p "Attached is the outside catering application. This needs to be completed and re…" at bounding box center [329, 168] width 399 height 17
click at [445, 160] on p "Attached is the outside catering application. This needs to be completed and re…" at bounding box center [329, 168] width 399 height 17
click at [416, 166] on p "Attached is the outside catering application. This needs to be completed and re…" at bounding box center [329, 168] width 399 height 17
click at [141, 161] on p "Attached is the outside catering application. This needs to be completed and re…" at bounding box center [329, 168] width 399 height 17
click at [386, 177] on p at bounding box center [329, 181] width 399 height 8
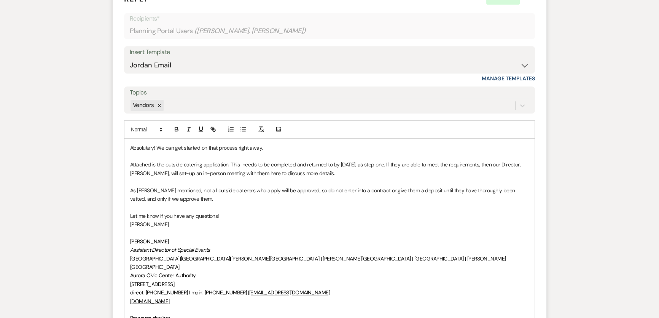
click at [277, 163] on p "Attached is the outside catering application. This needs to be completed and re…" at bounding box center [329, 168] width 399 height 17
drag, startPoint x: 278, startPoint y: 163, endPoint x: 286, endPoint y: 166, distance: 9.3
click at [286, 166] on p "Attached is the outside catering application. This needs to be completed and re…" at bounding box center [329, 168] width 399 height 17
click at [273, 163] on p "Attached is the outside catering application. This needs to be completed and re…" at bounding box center [329, 168] width 399 height 17
drag, startPoint x: 291, startPoint y: 163, endPoint x: 301, endPoint y: 164, distance: 10.7
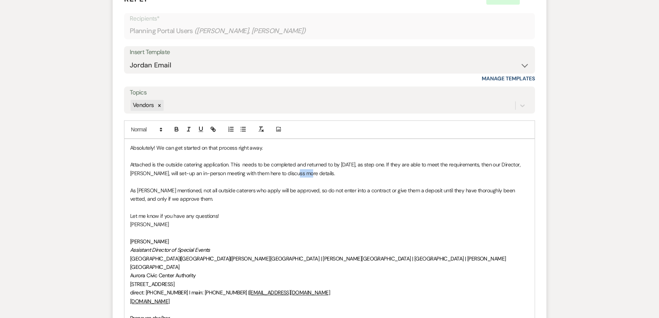
click at [301, 164] on p "Attached is the outside catering application. This needs to be completed and re…" at bounding box center [329, 168] width 399 height 17
click at [295, 161] on p "Attached is the outside catering application. This needs to be completed and re…" at bounding box center [329, 168] width 399 height 17
click at [194, 186] on p "As [PERSON_NAME] mentioned, not all outside caterers who apply will be approved…" at bounding box center [329, 194] width 399 height 17
drag, startPoint x: 130, startPoint y: 178, endPoint x: 174, endPoint y: 181, distance: 44.3
click at [174, 186] on p "As [PERSON_NAME] mentioned, not all outside caterers who apply will be approved…" at bounding box center [329, 194] width 399 height 17
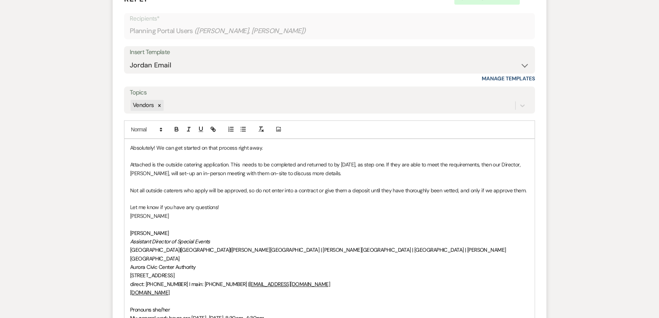
drag, startPoint x: 180, startPoint y: 178, endPoint x: 186, endPoint y: 176, distance: 6.0
click at [180, 186] on p "Not all outside caterers who apply will be approved, so do not enter into a con…" at bounding box center [329, 190] width 399 height 8
drag, startPoint x: 209, startPoint y: 180, endPoint x: 216, endPoint y: 180, distance: 6.8
click at [216, 186] on p "Not all outside caterers who apply will be approved, so do not enter into a con…" at bounding box center [329, 190] width 399 height 8
drag, startPoint x: 317, startPoint y: 177, endPoint x: 388, endPoint y: 180, distance: 71.2
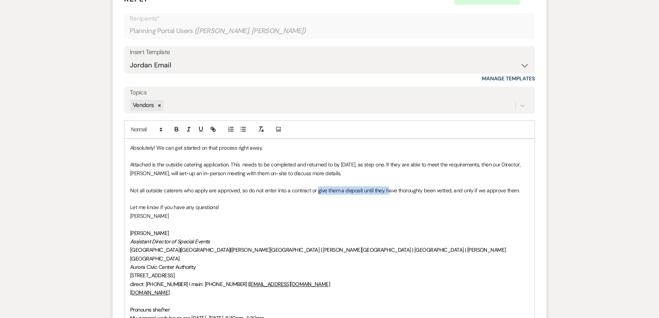
click at [388, 186] on p "Not all outside caterers who apply are approved, so do not enter into a contrac…" at bounding box center [329, 190] width 399 height 8
click at [398, 203] on p "Let me know if you have any questions!" at bounding box center [329, 207] width 399 height 8
click at [414, 194] on p at bounding box center [329, 198] width 399 height 8
click at [485, 186] on p "Not all outside caterers who apply are approved, so do not enter into a contrac…" at bounding box center [329, 190] width 399 height 8
click at [521, 186] on p "Not all outside caterers who apply are approved, so do not enter into a contrac…" at bounding box center [329, 190] width 399 height 8
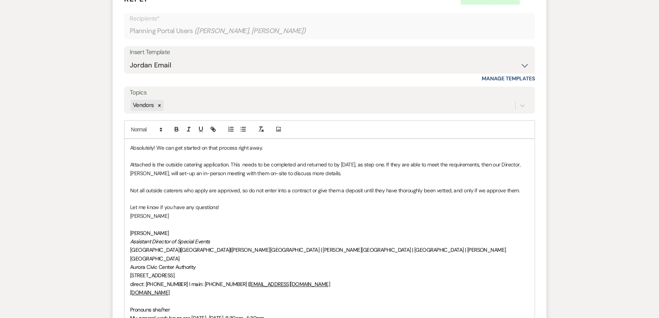
click at [277, 165] on p "Attached is the outside catering application. This needs to be completed and re…" at bounding box center [329, 168] width 399 height 17
click at [266, 203] on p "Let me know if you have any questions!" at bounding box center [329, 207] width 399 height 8
click at [216, 212] on p "[PERSON_NAME]" at bounding box center [329, 216] width 399 height 8
drag, startPoint x: 216, startPoint y: 206, endPoint x: 68, endPoint y: 205, distance: 148.7
click at [69, 204] on div "Messages Tasks Payments Vendors Rental Overview Timeline Docs & Files Contacts …" at bounding box center [329, 25] width 659 height 1253
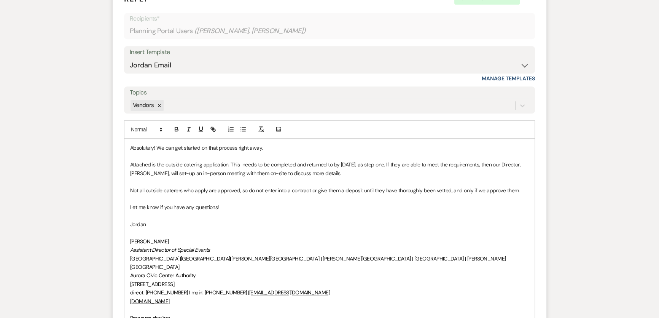
click at [408, 177] on p at bounding box center [329, 181] width 399 height 8
click at [411, 164] on p "Attached is the outside catering application. This needs to be completed and re…" at bounding box center [329, 168] width 399 height 17
click at [252, 177] on p at bounding box center [329, 181] width 399 height 8
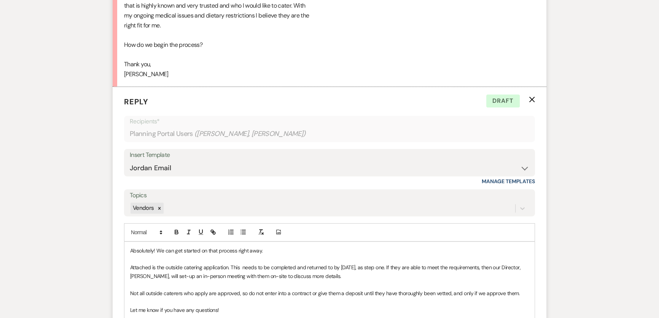
scroll to position [795, 0]
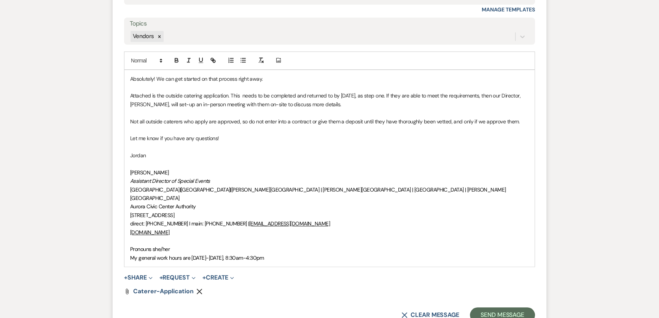
click at [181, 91] on p "Attached is the outside catering application. This needs to be completed and re…" at bounding box center [329, 99] width 399 height 17
click at [161, 108] on p at bounding box center [329, 112] width 399 height 8
click at [352, 134] on p "Let me know if you have any questions!" at bounding box center [329, 138] width 399 height 8
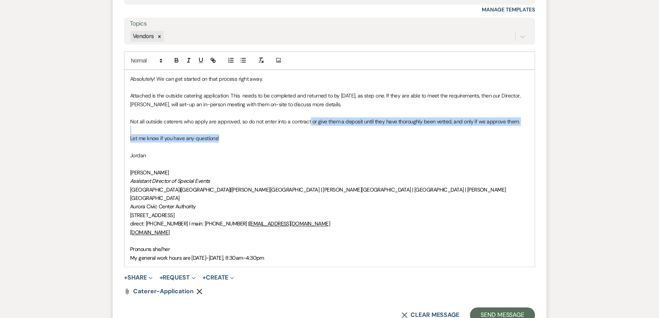
drag, startPoint x: 223, startPoint y: 130, endPoint x: 309, endPoint y: 109, distance: 88.5
click at [309, 109] on div "Absolutely! We can get started on that process right away. Attached is the outs…" at bounding box center [329, 168] width 410 height 197
click at [298, 134] on p "Let me know if you have any questions!" at bounding box center [329, 138] width 399 height 8
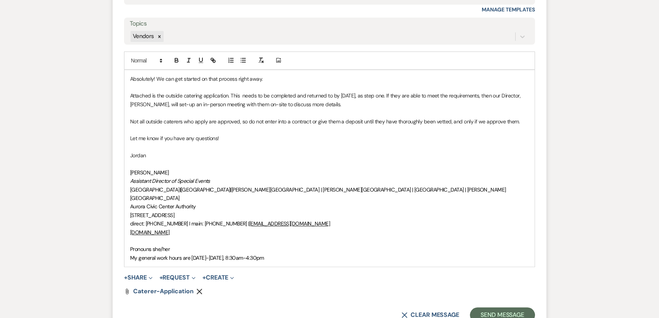
click at [242, 91] on p "Attached is the outside catering application. This needs to be completed and re…" at bounding box center [329, 99] width 399 height 17
click at [289, 126] on p at bounding box center [329, 130] width 399 height 8
drag, startPoint x: 292, startPoint y: 84, endPoint x: 323, endPoint y: 88, distance: 31.5
click at [323, 91] on p "Attached is the outside catering application. This needs to be completed and re…" at bounding box center [329, 99] width 399 height 17
click at [318, 97] on p "Attached is the outside catering application. This needs to be completed and re…" at bounding box center [329, 99] width 399 height 17
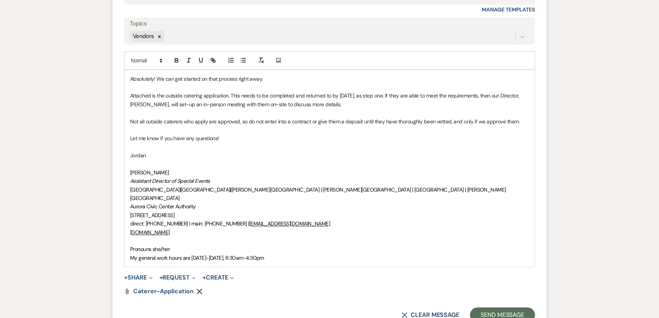
click at [327, 91] on p "Attached is the outside catering application. This needs to be completed and re…" at bounding box center [329, 99] width 399 height 17
drag, startPoint x: 407, startPoint y: 87, endPoint x: 415, endPoint y: 94, distance: 10.3
click at [415, 94] on p "Attached is the outside catering application. This needs to be completed and re…" at bounding box center [329, 99] width 399 height 17
click at [445, 151] on p "Jordan" at bounding box center [329, 155] width 399 height 8
click at [401, 91] on p "Attached is the outside catering application. This needs to be completed and re…" at bounding box center [329, 99] width 399 height 17
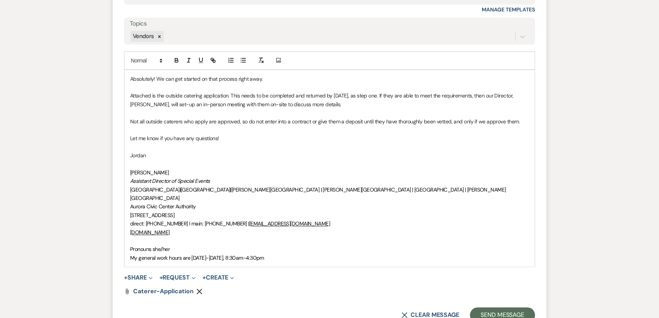
click at [502, 211] on p "[STREET_ADDRESS]" at bounding box center [329, 215] width 399 height 8
click at [440, 91] on p "Attached is the outside catering application. This needs to be completed and re…" at bounding box center [329, 99] width 399 height 17
click at [376, 108] on p at bounding box center [329, 112] width 399 height 8
click at [188, 96] on p "Attached is the outside catering application. This needs to be completed and re…" at bounding box center [329, 99] width 399 height 17
click at [192, 93] on p "Attached is the outside catering application. This needs to be completed and re…" at bounding box center [329, 99] width 399 height 17
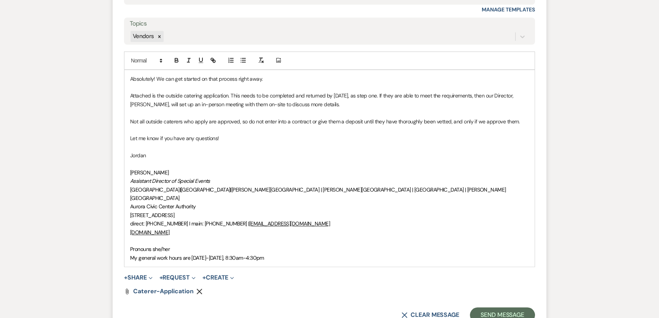
click at [275, 117] on p "Not all outside caterers who apply are approved, so do not enter into a contrac…" at bounding box center [329, 121] width 399 height 8
click at [323, 94] on p "Attached is the outside catering application. This needs to be completed and re…" at bounding box center [329, 99] width 399 height 17
click at [259, 126] on p at bounding box center [329, 130] width 399 height 8
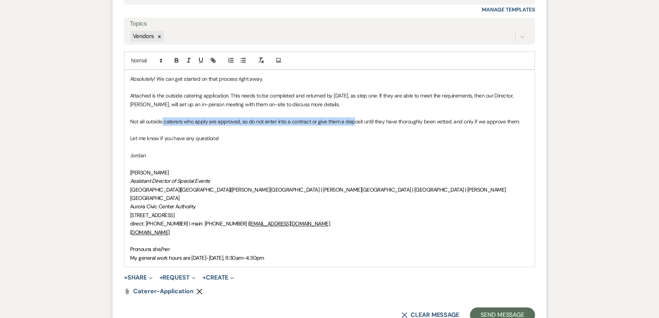
drag, startPoint x: 162, startPoint y: 110, endPoint x: 353, endPoint y: 113, distance: 190.6
click at [353, 117] on p "Not all outside caterers who apply are approved, so do not enter into a contrac…" at bounding box center [329, 121] width 399 height 8
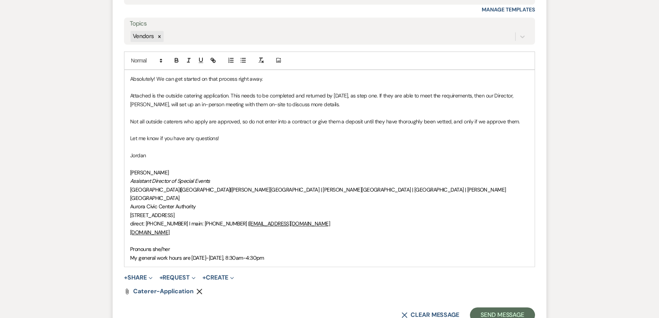
click at [377, 126] on p at bounding box center [329, 130] width 399 height 8
click at [393, 117] on p "Not all outside caterers who apply are approved, so do not enter into a contrac…" at bounding box center [329, 121] width 399 height 8
click at [301, 134] on p "Let me know if you have any questions!" at bounding box center [329, 138] width 399 height 8
click at [386, 108] on p at bounding box center [329, 112] width 399 height 8
click at [386, 95] on p "Attached is the outside catering application. This needs to be completed and re…" at bounding box center [329, 99] width 399 height 17
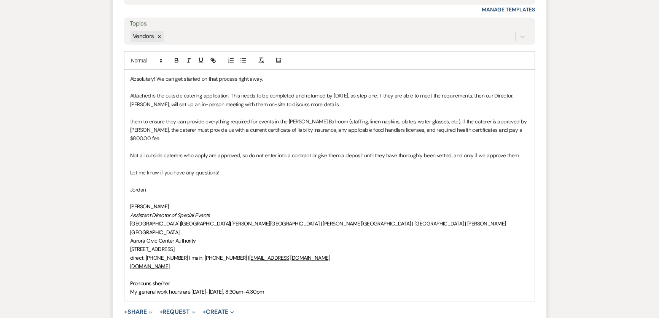
click at [129, 110] on div "Absolutely! We can get started on that process right away. Attached is the outs…" at bounding box center [329, 185] width 410 height 231
click at [271, 117] on p "The outside caterers must provide everything required for events in the [PERSON…" at bounding box center [329, 129] width 399 height 25
click at [281, 117] on p "The outside caterers must provide everything required for events in the [PERSON…" at bounding box center [329, 129] width 399 height 25
drag, startPoint x: 278, startPoint y: 110, endPoint x: 331, endPoint y: 113, distance: 52.9
click at [331, 117] on p "The outside caterers must provide everything required for events in the [PERSON…" at bounding box center [329, 129] width 399 height 25
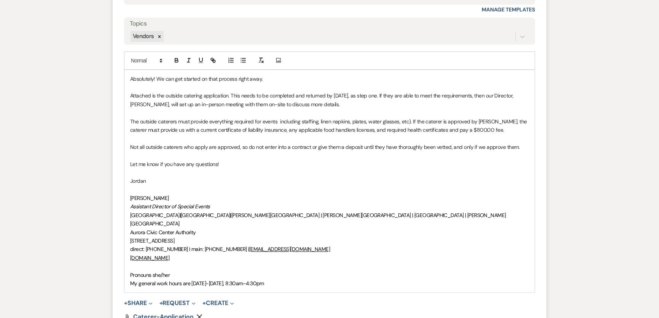
click at [277, 117] on p "The outside caterers must provide everything required for events including staf…" at bounding box center [329, 125] width 399 height 17
click at [338, 177] on p "Jordan" at bounding box center [329, 181] width 399 height 8
click at [291, 117] on p "The outside caterers must provide everything required for events including staf…" at bounding box center [329, 125] width 399 height 17
click at [388, 151] on p at bounding box center [329, 155] width 399 height 8
click at [309, 117] on p "The outside caterers must provide everything required for events, including sta…" at bounding box center [329, 125] width 399 height 17
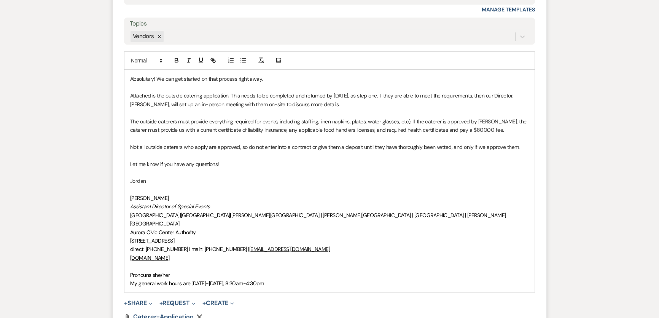
click at [325, 117] on p "The outside caterers must provide everything required for events, including sta…" at bounding box center [329, 125] width 399 height 17
click at [339, 117] on p "The outside caterers must provide everything required for events, including sta…" at bounding box center [329, 125] width 399 height 17
click at [360, 117] on p "The outside caterers must provide everything required for events, including sta…" at bounding box center [329, 125] width 399 height 17
click at [378, 117] on p "The outside caterers must provide everything required for events, including sta…" at bounding box center [329, 125] width 399 height 17
drag, startPoint x: 405, startPoint y: 111, endPoint x: 443, endPoint y: 112, distance: 38.0
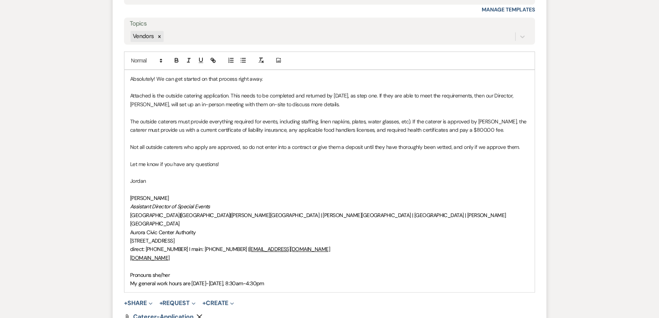
click at [405, 117] on p "The outside caterers must provide everything required for events, including sta…" at bounding box center [329, 125] width 399 height 17
click at [511, 118] on p "The outside caterers must provide everything required for events, including sta…" at bounding box center [329, 125] width 399 height 17
drag, startPoint x: 499, startPoint y: 119, endPoint x: 428, endPoint y: 119, distance: 70.8
click at [428, 119] on p "The outside caterers must provide everything required for events, including sta…" at bounding box center [329, 125] width 399 height 17
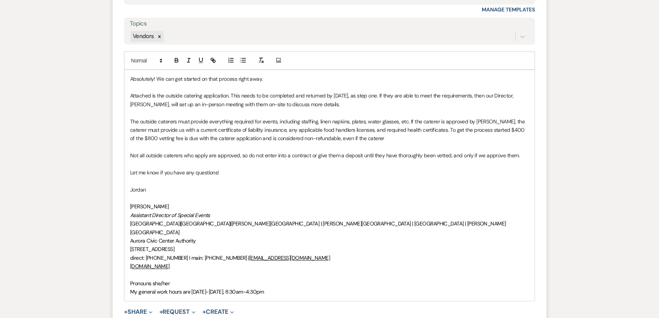
click at [304, 160] on p at bounding box center [329, 164] width 399 height 8
drag, startPoint x: 163, startPoint y: 142, endPoint x: 251, endPoint y: 147, distance: 88.0
click at [251, 151] on p "Not all outside caterers who apply are approved, so do not enter into a contrac…" at bounding box center [329, 155] width 399 height 8
click at [267, 168] on p "Let me know if you have any questions!" at bounding box center [329, 172] width 399 height 8
drag, startPoint x: 246, startPoint y: 117, endPoint x: 259, endPoint y: 121, distance: 13.1
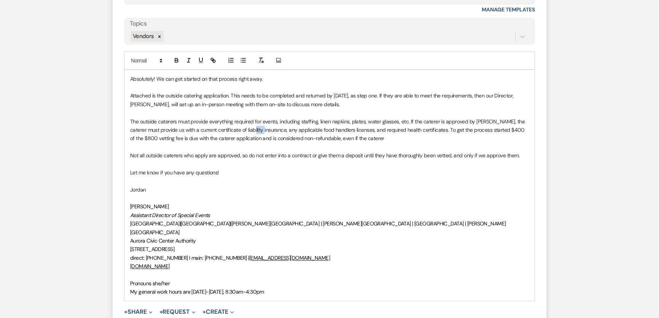
click at [259, 121] on p "The outside caterers must provide everything required for events, including sta…" at bounding box center [329, 129] width 399 height 25
click at [267, 127] on p "The outside caterers must provide everything required for events, including sta…" at bounding box center [329, 129] width 399 height 25
click at [357, 129] on p "The outside caterers must provide everything required for events, including sta…" at bounding box center [329, 129] width 399 height 25
drag, startPoint x: 418, startPoint y: 129, endPoint x: 323, endPoint y: 131, distance: 95.1
click at [323, 131] on p "The outside caterers must provide everything required for events, including sta…" at bounding box center [329, 129] width 399 height 25
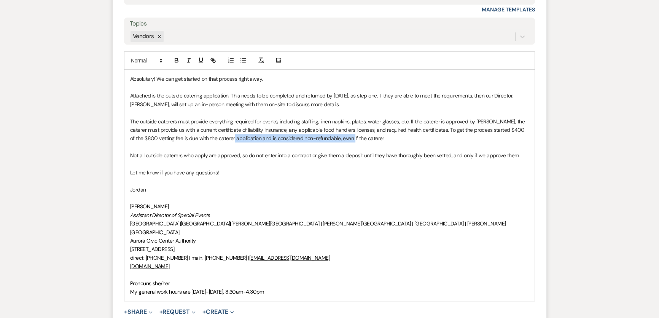
drag, startPoint x: 231, startPoint y: 129, endPoint x: 356, endPoint y: 129, distance: 125.9
click at [347, 131] on p "The outside caterers must provide everything required for events, including sta…" at bounding box center [329, 129] width 399 height 25
click at [385, 128] on p "The outside caterers must provide everything required for events, including sta…" at bounding box center [329, 129] width 399 height 25
drag, startPoint x: 396, startPoint y: 130, endPoint x: 324, endPoint y: 130, distance: 72.3
click at [324, 130] on p "The outside caterers must provide everything required for events, including sta…" at bounding box center [329, 129] width 399 height 25
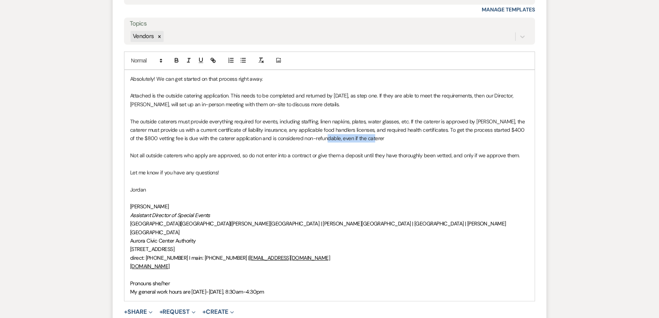
click at [421, 129] on p "The outside caterers must provide everything required for events, including sta…" at bounding box center [329, 129] width 399 height 25
drag, startPoint x: 159, startPoint y: 126, endPoint x: 178, endPoint y: 125, distance: 18.7
click at [178, 124] on p "The outside caterers must provide everything required for events, including sta…" at bounding box center [329, 129] width 399 height 25
click at [194, 127] on p "The outside caterers must provide everything required for events, including sta…" at bounding box center [329, 129] width 399 height 25
drag, startPoint x: 220, startPoint y: 127, endPoint x: 272, endPoint y: 129, distance: 51.4
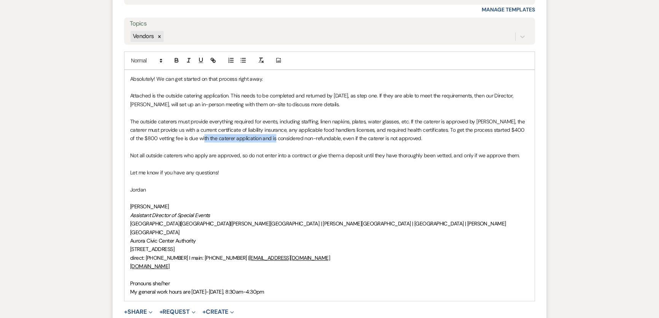
click at [272, 129] on p "The outside caterers must provide everything required for events, including sta…" at bounding box center [329, 129] width 399 height 25
click at [321, 127] on p "The outside caterers must provide everything required for events, including sta…" at bounding box center [329, 129] width 399 height 25
click at [436, 126] on p "The outside caterers must provide everything required for events, including sta…" at bounding box center [329, 129] width 399 height 25
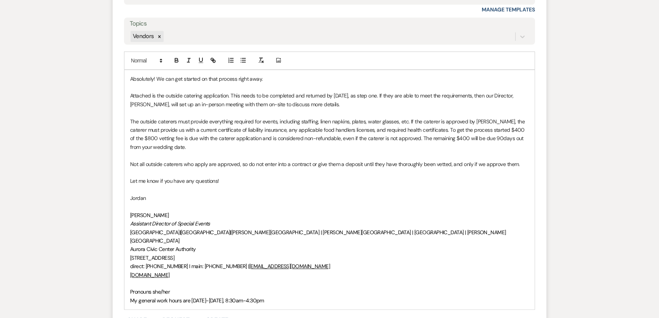
click at [307, 177] on p "Let me know if you have any questions!" at bounding box center [329, 181] width 399 height 8
click at [472, 129] on p "The outside caterers must provide everything required for events, including sta…" at bounding box center [329, 134] width 399 height 34
click at [369, 160] on p "Not all outside caterers who apply are approved, so do not enter into a contrac…" at bounding box center [329, 164] width 399 height 8
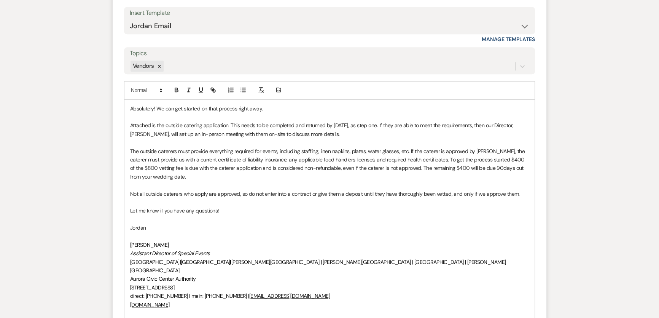
scroll to position [761, 0]
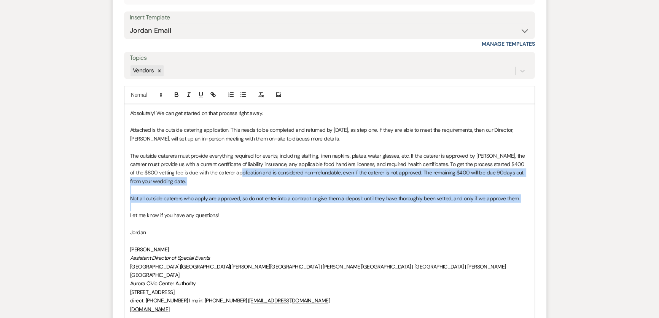
drag, startPoint x: 236, startPoint y: 163, endPoint x: 257, endPoint y: 192, distance: 36.3
click at [257, 192] on div "Absolutely! We can get started on that process right away. Attached is the outs…" at bounding box center [329, 223] width 410 height 239
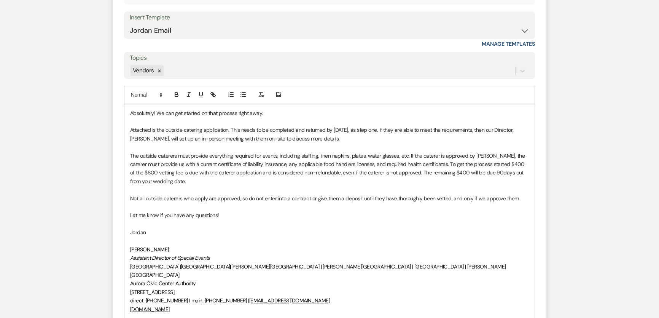
click at [273, 211] on p "Let me know if you have any questions!" at bounding box center [329, 215] width 399 height 8
drag, startPoint x: 285, startPoint y: 221, endPoint x: 274, endPoint y: 181, distance: 40.7
click at [274, 181] on div "Absolutely! We can get started on that process right away. Attached is the outs…" at bounding box center [329, 223] width 410 height 239
click at [333, 219] on p at bounding box center [329, 223] width 399 height 8
click at [411, 194] on p "Not all outside caterers who apply are approved, so do not enter into a contrac…" at bounding box center [329, 198] width 399 height 8
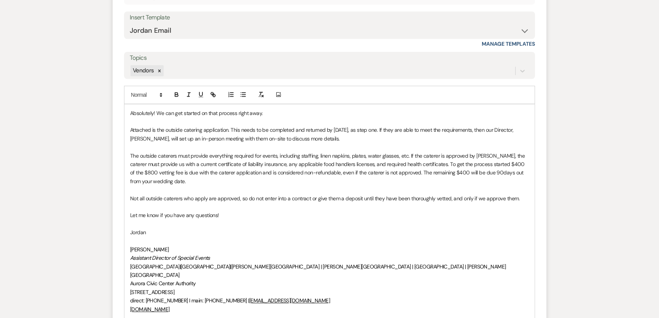
click at [482, 202] on p at bounding box center [329, 206] width 399 height 8
drag, startPoint x: 380, startPoint y: 212, endPoint x: 393, endPoint y: 203, distance: 14.8
click at [380, 219] on p at bounding box center [329, 223] width 399 height 8
click at [429, 185] on p at bounding box center [329, 189] width 399 height 8
click at [440, 194] on p "Not all outside caterers who apply are approved, so do not enter into a contrac…" at bounding box center [329, 198] width 399 height 8
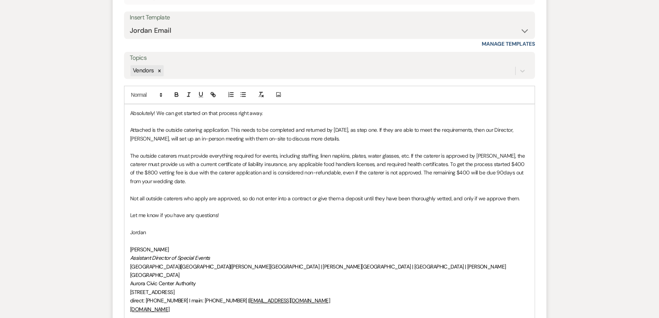
click at [452, 194] on p "Not all outside caterers who apply are approved, so do not enter into a contrac…" at bounding box center [329, 198] width 399 height 8
click at [344, 219] on p at bounding box center [329, 223] width 399 height 8
drag, startPoint x: 478, startPoint y: 187, endPoint x: 517, endPoint y: 190, distance: 38.9
click at [517, 194] on p "Not all outside caterers who apply are approved, so do not enter into a contrac…" at bounding box center [329, 198] width 399 height 8
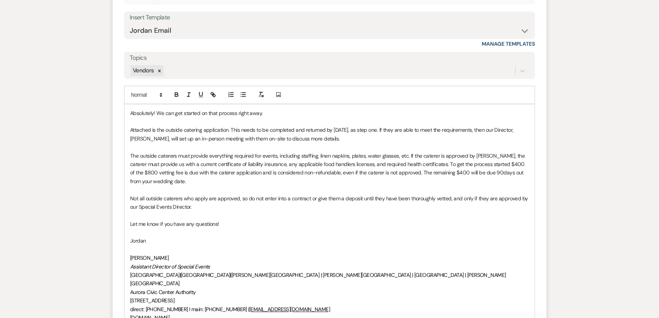
click at [325, 152] on p "The outside caterers must provide everything required for events, including sta…" at bounding box center [329, 168] width 399 height 34
drag, startPoint x: 313, startPoint y: 181, endPoint x: 310, endPoint y: 185, distance: 5.4
click at [313, 185] on p at bounding box center [329, 189] width 399 height 8
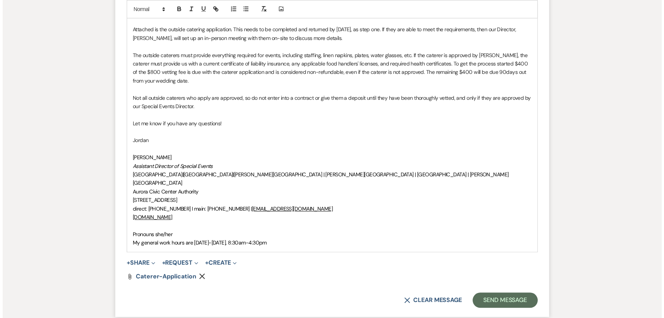
scroll to position [899, 0]
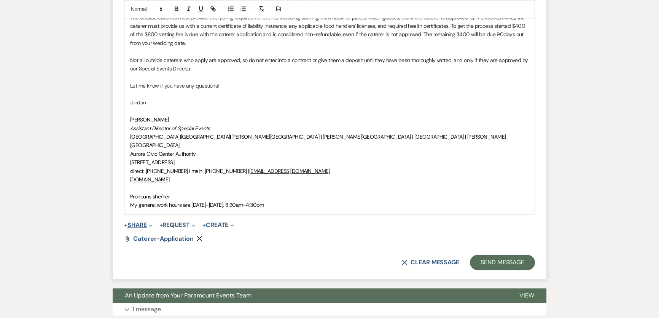
click at [134, 222] on button "+ Share Expand" at bounding box center [138, 225] width 29 height 6
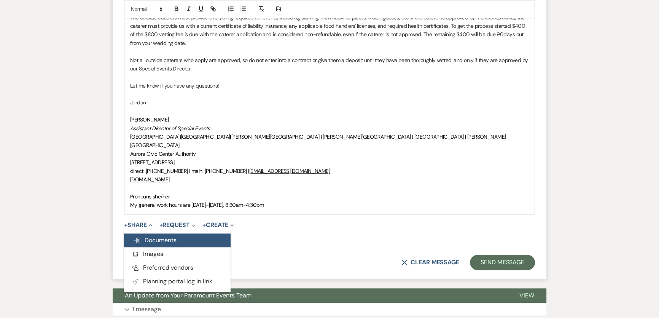
click at [160, 233] on button "Doc Upload Documents" at bounding box center [177, 240] width 107 height 14
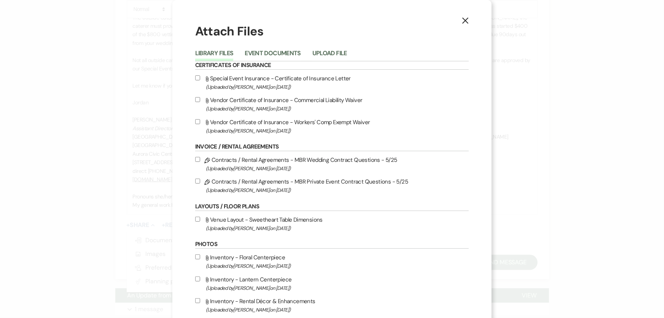
click at [246, 78] on label "Attach File Special Event Insurance - Certificate of Insurance Letter (Uploaded…" at bounding box center [332, 82] width 274 height 18
click at [200, 78] on input "Attach File Special Event Insurance - Certificate of Insurance Letter (Uploaded…" at bounding box center [197, 77] width 5 height 5
checkbox input "true"
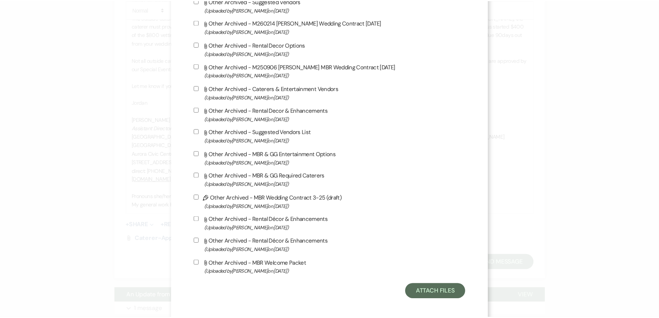
scroll to position [1442, 0]
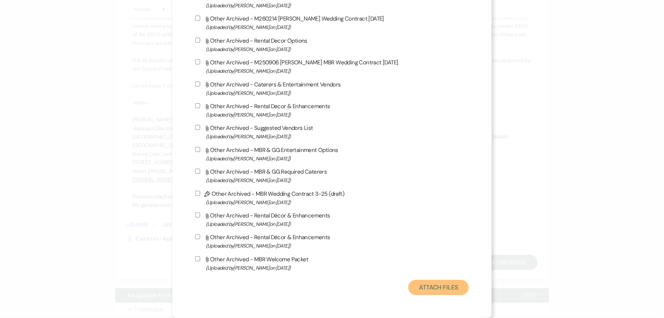
click at [438, 287] on button "Attach Files" at bounding box center [438, 287] width 60 height 15
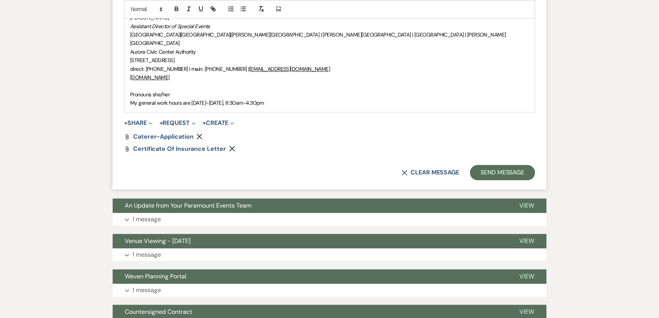
scroll to position [1003, 0]
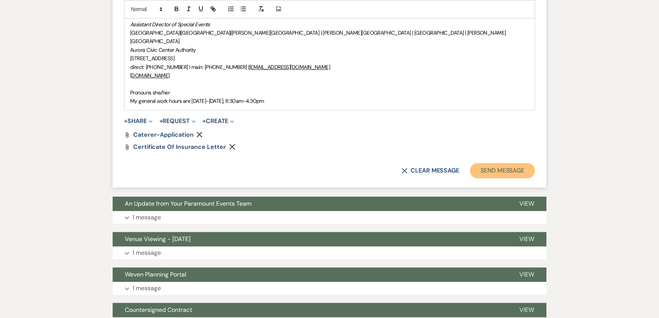
click at [490, 163] on button "Send Message" at bounding box center [502, 170] width 65 height 15
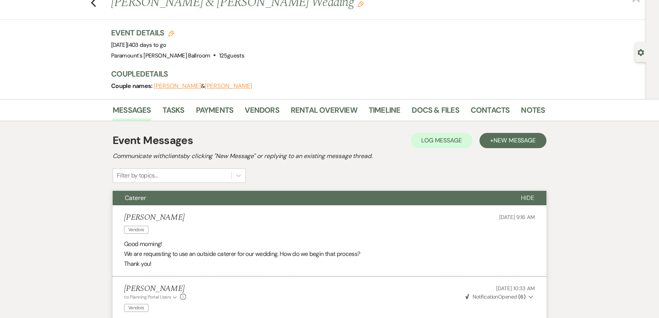
scroll to position [0, 0]
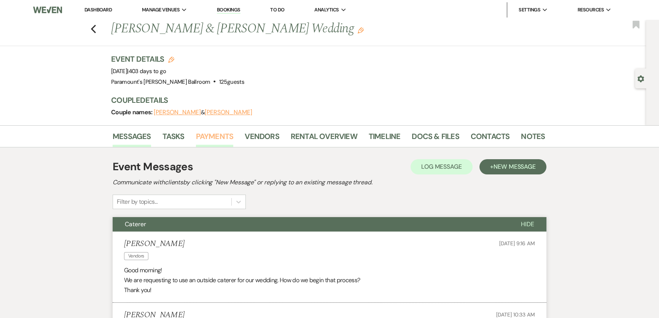
click at [207, 137] on link "Payments" at bounding box center [215, 138] width 38 height 17
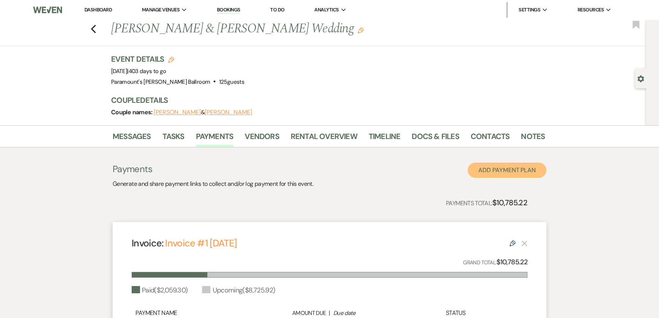
click at [504, 172] on button "Add Payment Plan" at bounding box center [507, 169] width 79 height 15
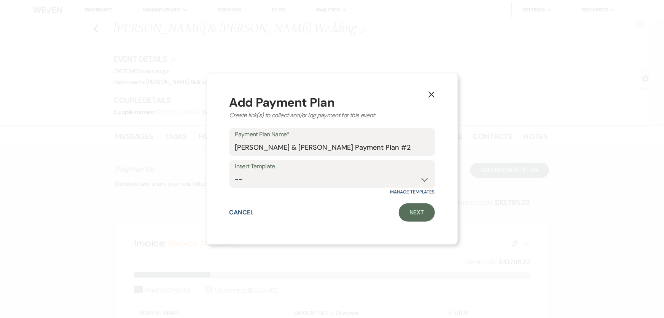
click at [429, 92] on icon "X" at bounding box center [431, 94] width 7 height 7
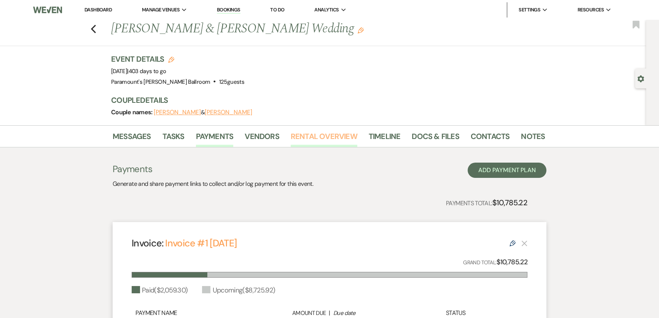
click at [337, 136] on link "Rental Overview" at bounding box center [324, 138] width 67 height 17
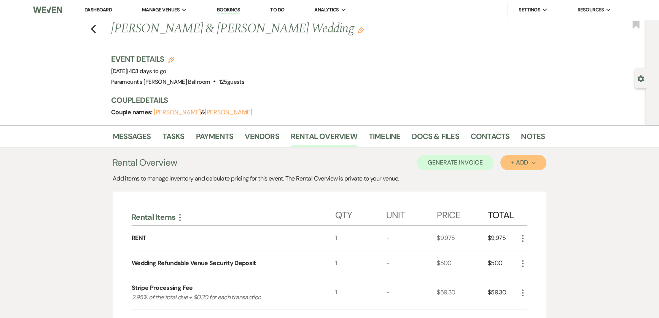
click at [524, 162] on div "+ Add Next" at bounding box center [523, 162] width 25 height 6
click at [520, 177] on button "Item" at bounding box center [519, 180] width 38 height 12
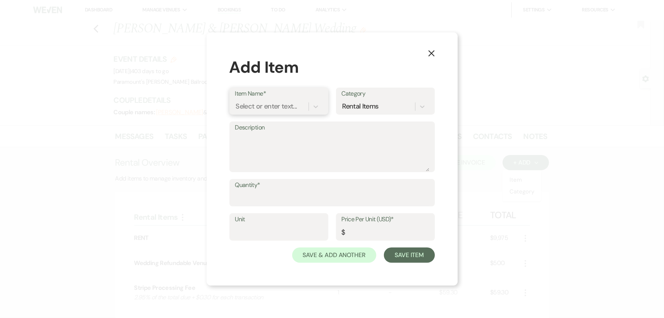
click at [270, 107] on div "Select or enter text..." at bounding box center [266, 107] width 61 height 10
click at [272, 104] on div "Select or enter text..." at bounding box center [266, 107] width 61 height 10
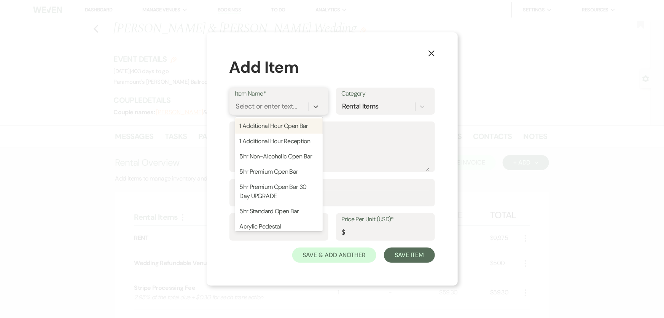
click at [272, 104] on div "Select or enter text..." at bounding box center [266, 107] width 61 height 10
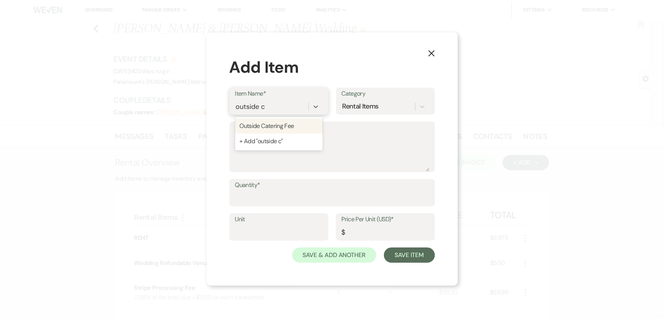
type input "outside ca"
click at [304, 126] on div "Outside Catering Fee" at bounding box center [278, 125] width 87 height 15
type input "800"
click at [297, 195] on input "Quantity*" at bounding box center [332, 198] width 194 height 15
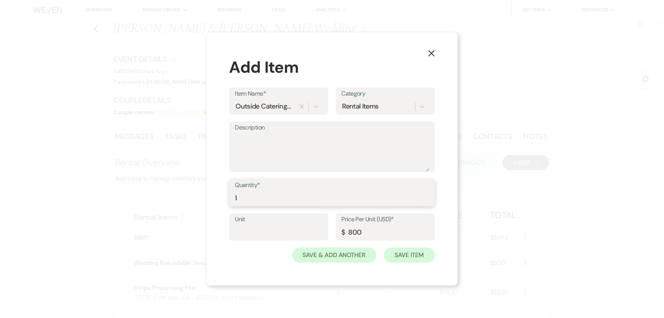
type input "1"
click at [410, 254] on button "Save Item" at bounding box center [409, 254] width 51 height 15
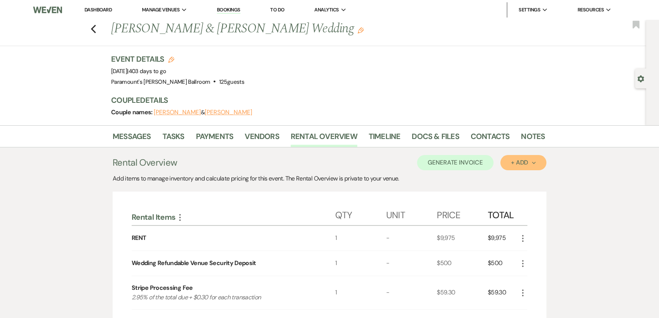
click at [525, 163] on div "+ Add Next" at bounding box center [523, 162] width 25 height 6
click at [522, 177] on button "Item" at bounding box center [519, 180] width 38 height 12
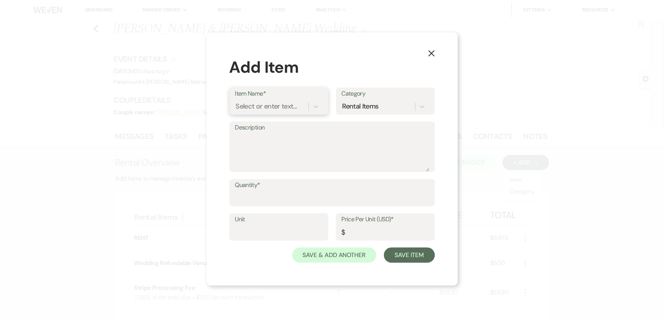
click at [244, 103] on div "Select or enter text..." at bounding box center [266, 107] width 61 height 10
type input "stripe"
type textarea "2.95% of the total due + $0.30 for each transaction"
type input "0"
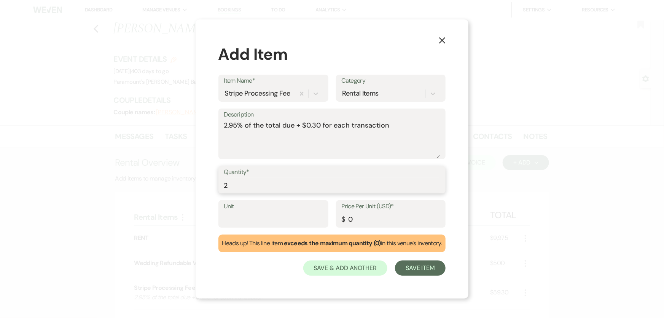
type input "2"
click at [375, 226] on div "Price Per Unit (USD)* $ 0" at bounding box center [391, 213] width 110 height 27
drag, startPoint x: 375, startPoint y: 223, endPoint x: 336, endPoint y: 220, distance: 40.0
click at [336, 220] on div "Price Per Unit (USD)* $ 0" at bounding box center [391, 213] width 110 height 27
type input "12.10"
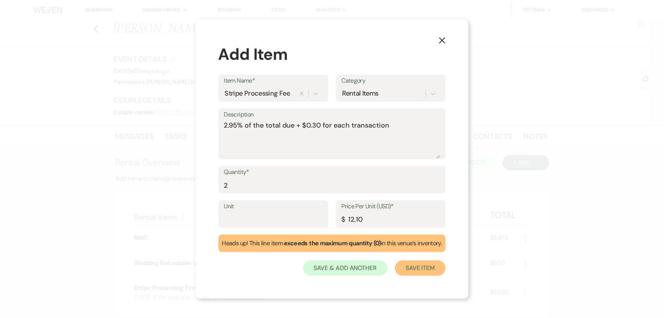
click at [425, 270] on button "Save Item" at bounding box center [420, 267] width 51 height 15
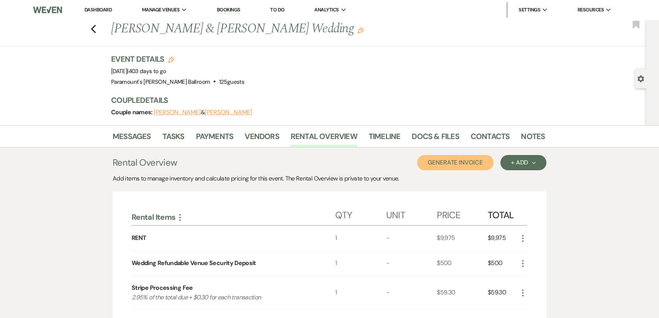
click at [479, 160] on button "Generate Invoice" at bounding box center [455, 162] width 76 height 15
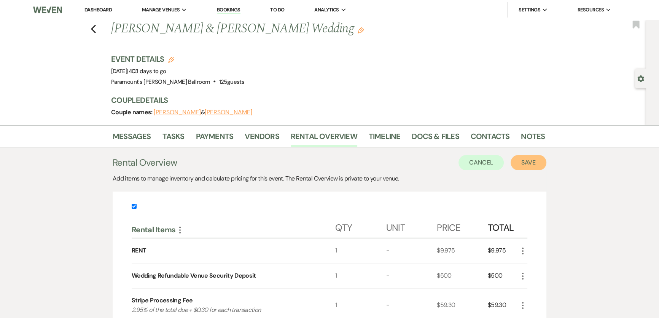
click at [533, 161] on button "Save" at bounding box center [528, 162] width 36 height 15
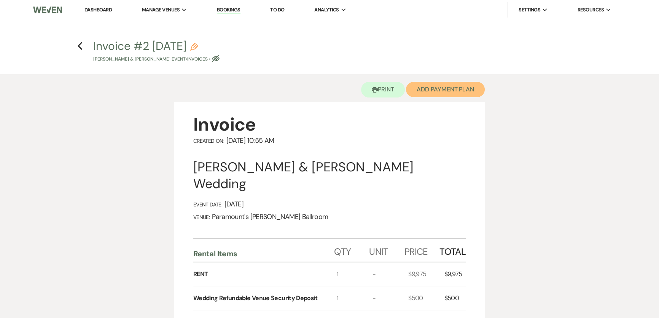
click at [453, 86] on button "Add Payment Plan" at bounding box center [445, 89] width 79 height 15
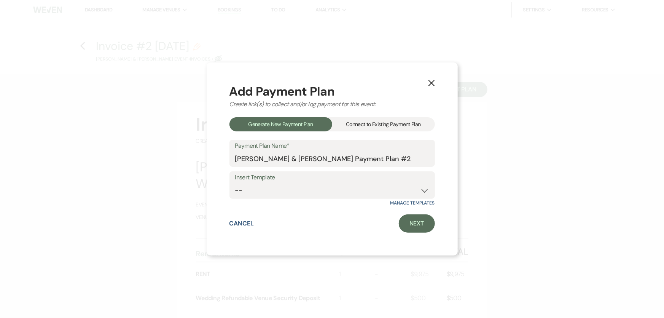
click at [373, 122] on div "Connect to Existing Payment Plan" at bounding box center [383, 124] width 103 height 14
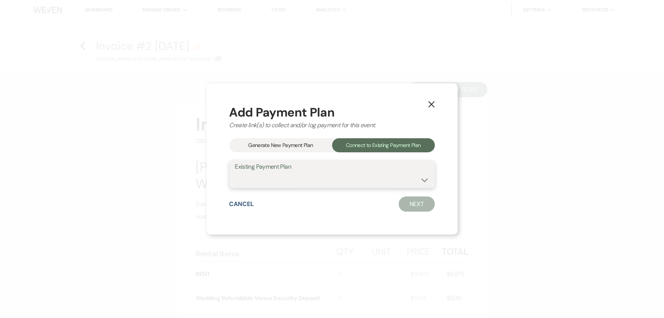
click at [300, 172] on select "[PERSON_NAME] & [PERSON_NAME] Payment Plan #1" at bounding box center [332, 179] width 194 height 15
select select "24535"
click at [235, 172] on select "[PERSON_NAME] & [PERSON_NAME] Payment Plan #1" at bounding box center [332, 179] width 194 height 15
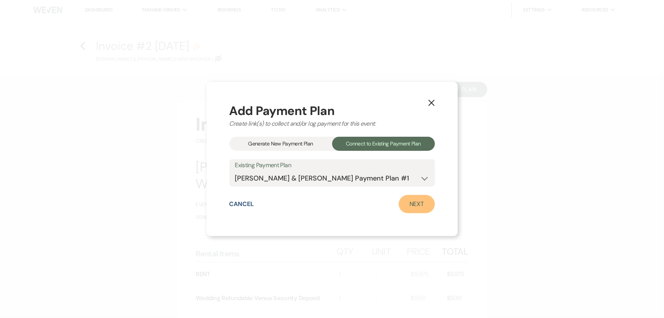
click at [423, 200] on link "Next" at bounding box center [417, 204] width 36 height 18
select select "28651"
select select "1"
select select "2"
select select "flat"
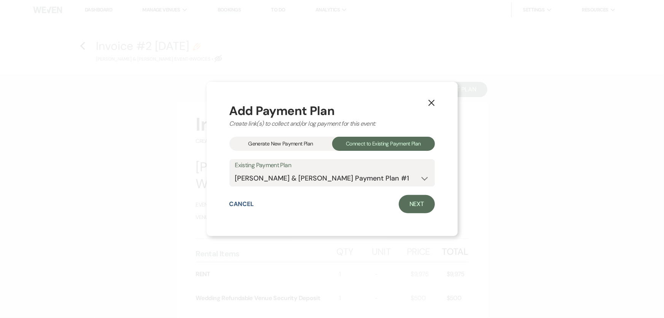
select select "true"
select select "client"
select select "weeks"
select select "2"
select select "flat"
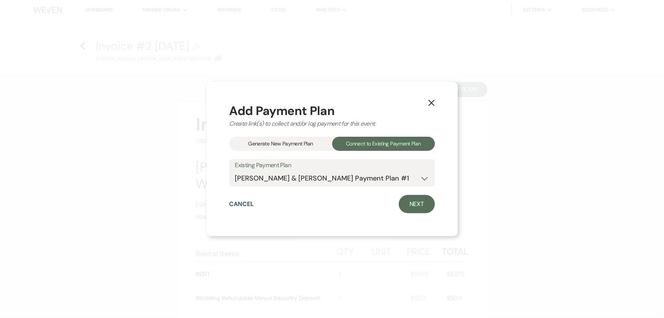
select select "true"
select select "client"
select select "weeks"
select select "2"
select select "flat"
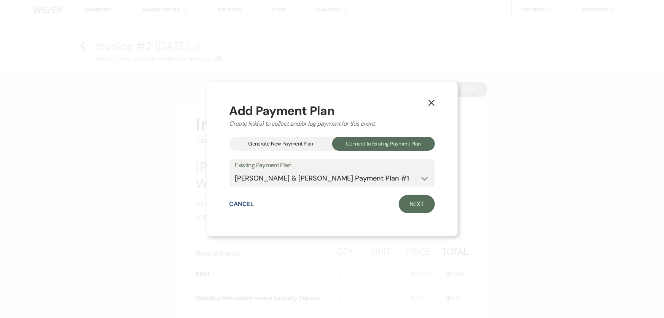
select select "true"
select select "client"
select select "weeks"
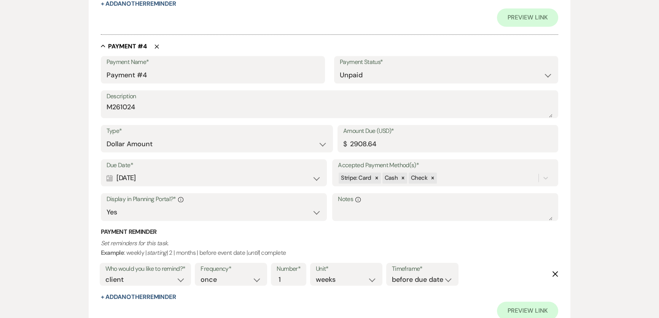
scroll to position [1165, 0]
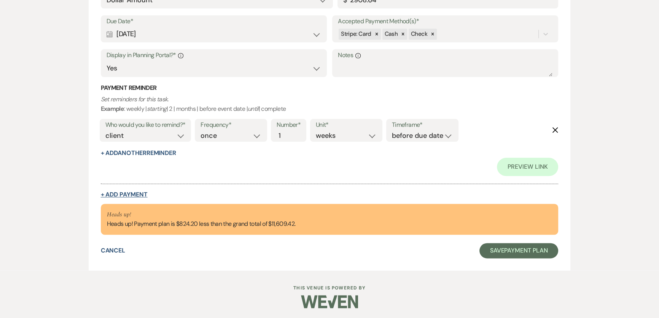
click at [129, 191] on button "+ Add Payment" at bounding box center [124, 194] width 47 height 6
select select "2"
select select "flat"
select select "true"
select select "client"
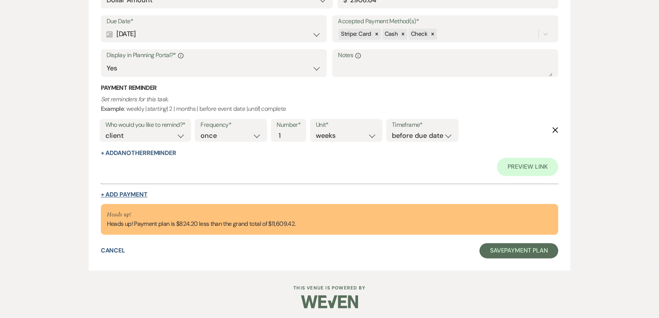
select select "weeks"
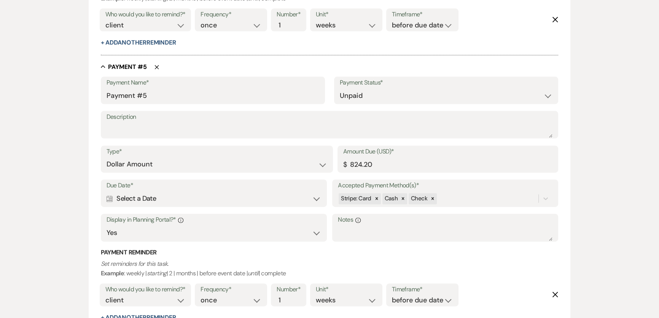
scroll to position [1323, 0]
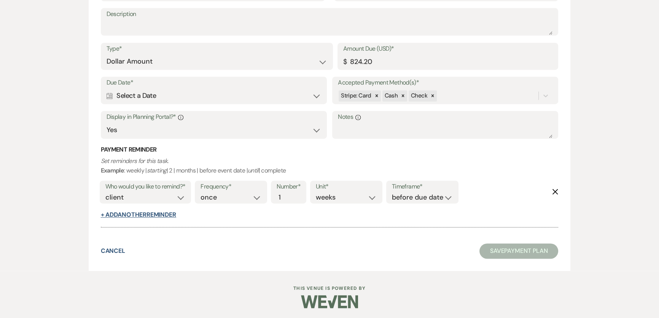
click at [132, 216] on button "+ Add Another Reminder" at bounding box center [138, 215] width 75 height 6
select select "client"
select select "days"
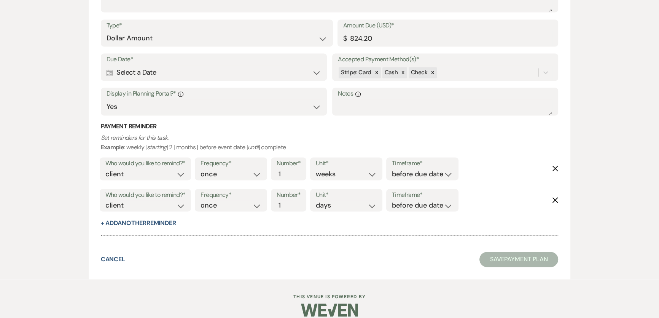
scroll to position [1355, 0]
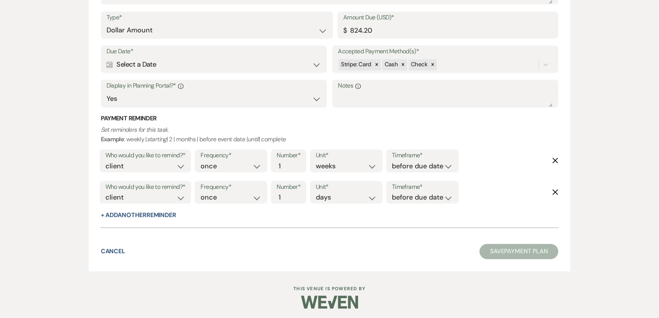
click at [554, 191] on use "button" at bounding box center [555, 192] width 6 height 6
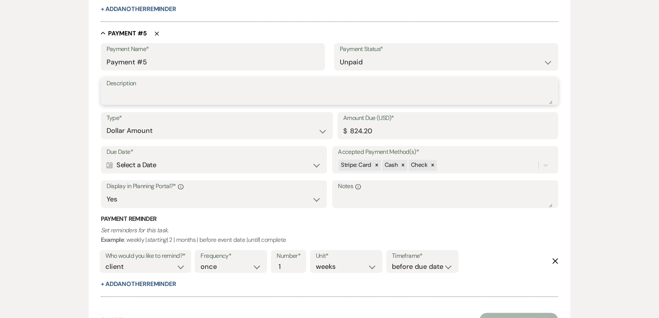
click at [178, 96] on textarea "Description" at bounding box center [330, 96] width 446 height 15
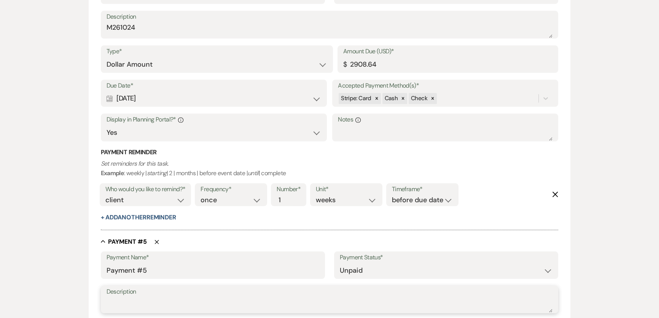
scroll to position [1012, 0]
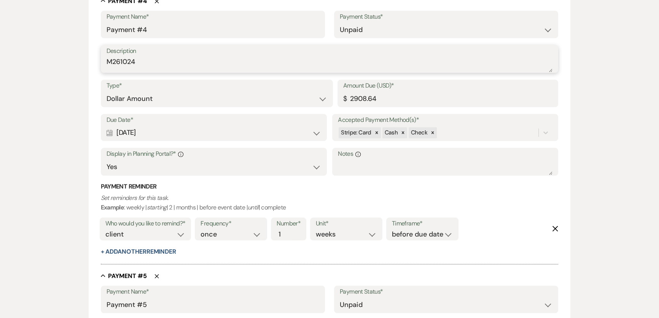
drag, startPoint x: 151, startPoint y: 57, endPoint x: 87, endPoint y: 54, distance: 64.4
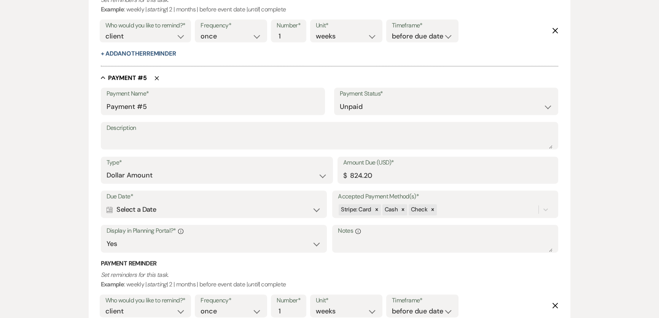
scroll to position [1220, 0]
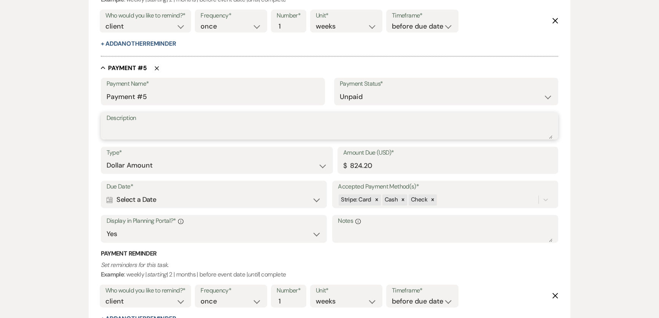
click at [161, 125] on textarea "Description" at bounding box center [330, 130] width 446 height 15
paste textarea "M261024"
type textarea "M261024"
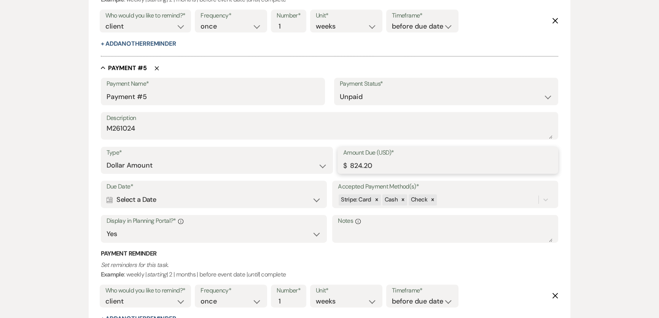
drag, startPoint x: 383, startPoint y: 164, endPoint x: 323, endPoint y: 161, distance: 59.8
click at [323, 161] on div "Type* Dollar Amount Percentage of Grand Total Amount Due (USD)* $ 824.20" at bounding box center [330, 163] width 458 height 34
type input "412.10"
drag, startPoint x: 394, startPoint y: 261, endPoint x: 376, endPoint y: 262, distance: 18.3
click at [395, 261] on p "Set reminders for this task. Example : weekly | starting | 2 | months | before …" at bounding box center [330, 269] width 458 height 19
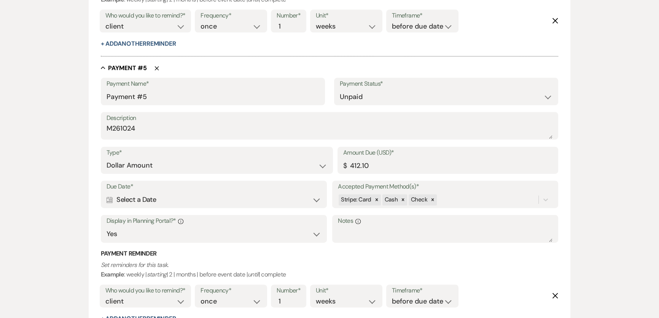
click at [214, 201] on div "Calendar Select a Date Expand" at bounding box center [214, 199] width 215 height 15
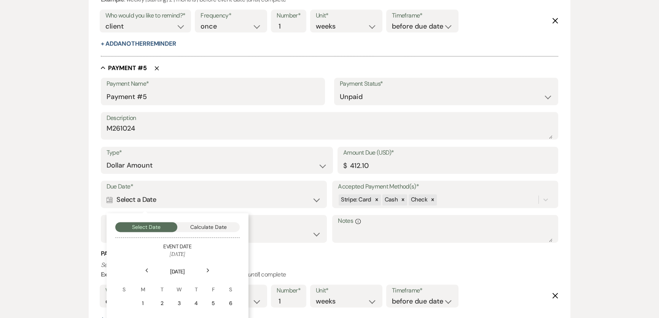
scroll to position [1323, 0]
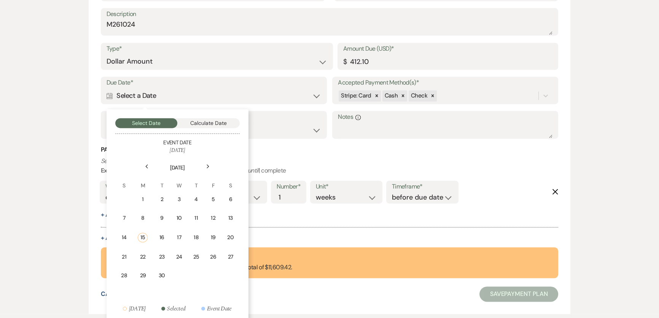
click at [207, 164] on icon "Next" at bounding box center [208, 166] width 4 height 5
click at [216, 219] on div "10" at bounding box center [212, 218] width 7 height 8
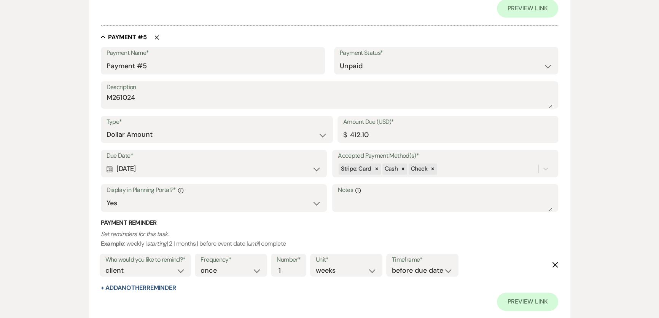
scroll to position [1396, 0]
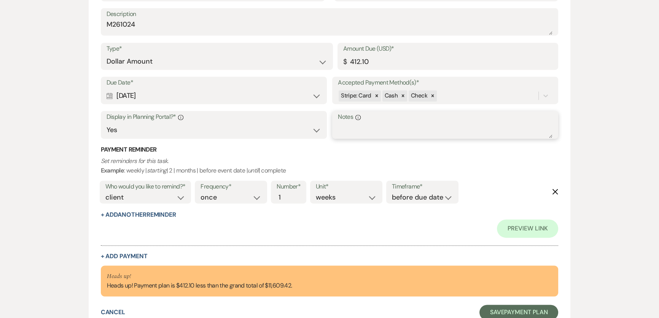
click at [382, 135] on textarea "Notes Info" at bounding box center [445, 129] width 215 height 15
type textarea "50% outside catering fee"
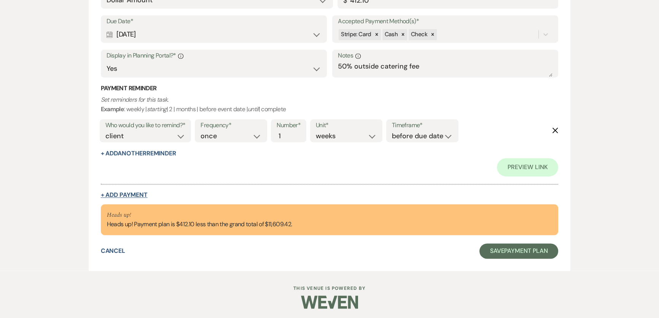
click at [123, 193] on button "+ Add Payment" at bounding box center [124, 195] width 47 height 6
select select "2"
select select "flat"
select select "true"
select select "client"
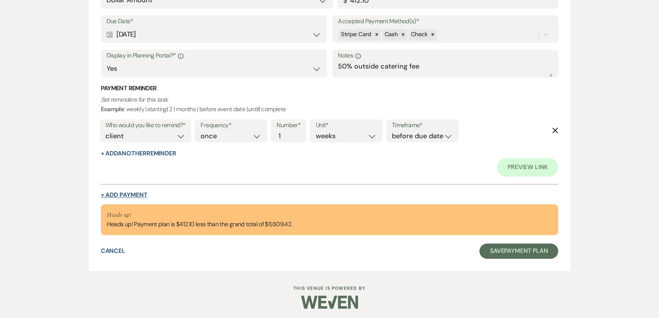
select select "weeks"
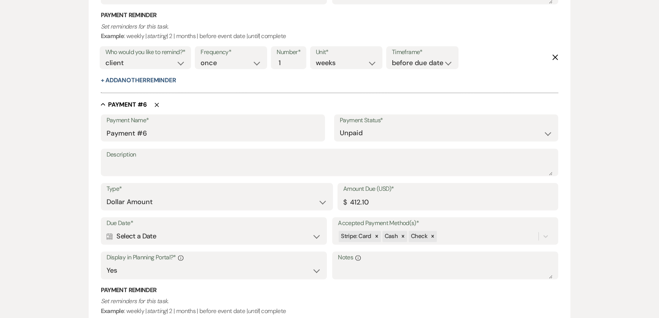
scroll to position [1385, 0]
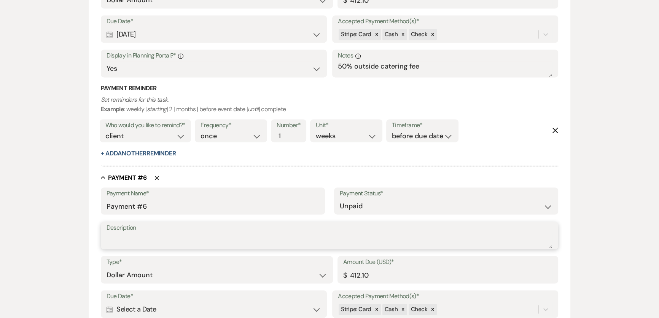
click at [150, 237] on textarea "Description" at bounding box center [330, 240] width 446 height 15
paste textarea "M261024"
type textarea "M261024"
click at [379, 274] on input "412.10" at bounding box center [447, 274] width 209 height 15
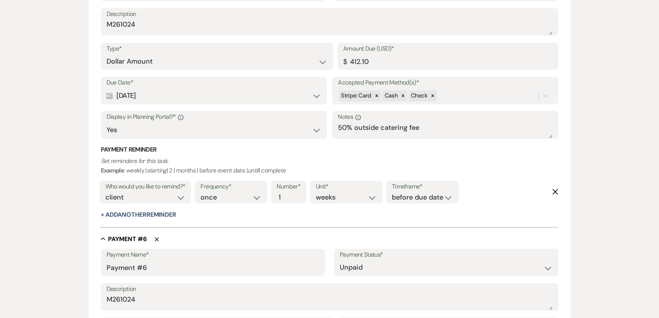
scroll to position [1316, 0]
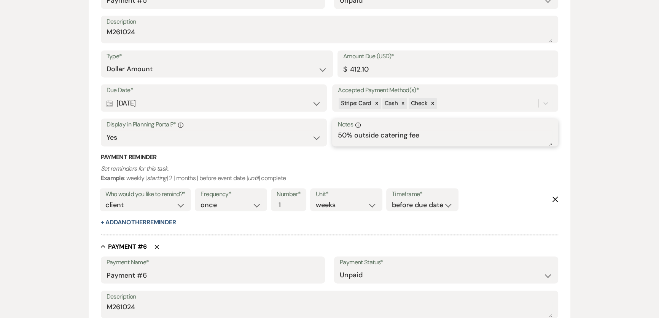
drag, startPoint x: 443, startPoint y: 137, endPoint x: 202, endPoint y: 151, distance: 241.2
click at [202, 151] on div "Due Date* Calendar [DATE] Expand Accepted Payment Method(s)* Stripe: Card Cash …" at bounding box center [330, 118] width 458 height 69
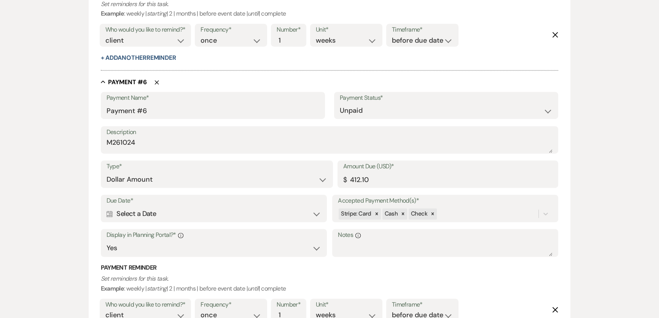
scroll to position [1489, 0]
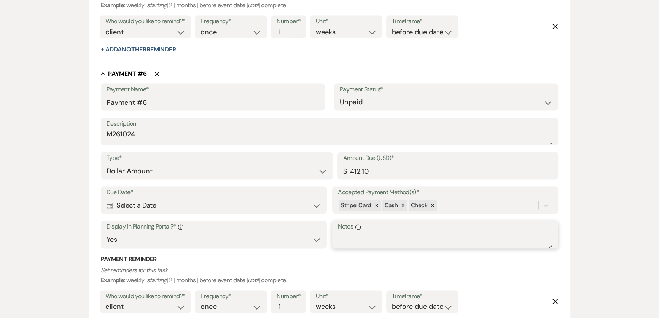
click at [380, 240] on textarea "Notes Info" at bounding box center [445, 239] width 215 height 15
paste textarea "50% outside catering fee"
type textarea "50% outside catering fee"
click at [292, 259] on h3 "Payment Reminder" at bounding box center [330, 259] width 458 height 8
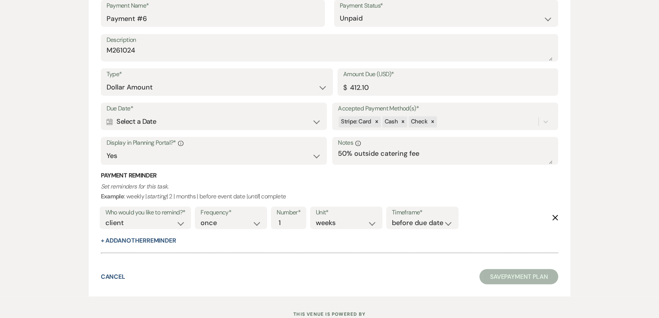
scroll to position [1529, 0]
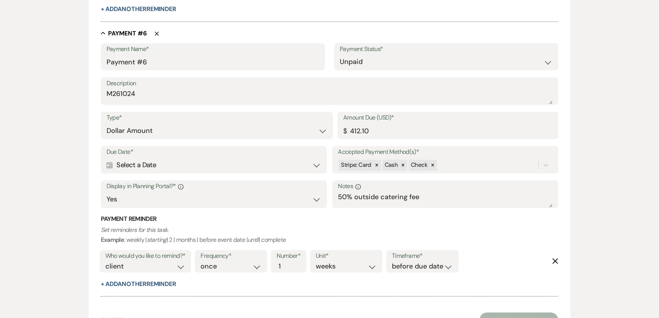
click at [250, 161] on div "Calendar Select a Date Expand" at bounding box center [214, 164] width 215 height 15
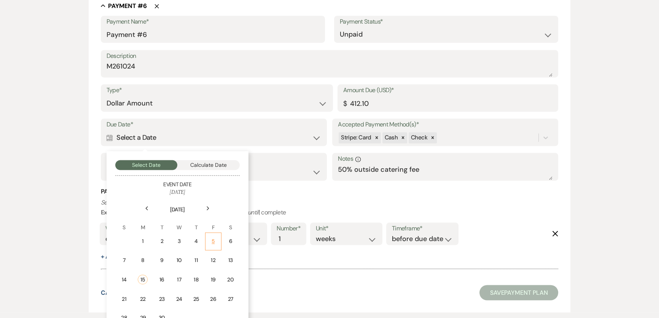
scroll to position [1598, 0]
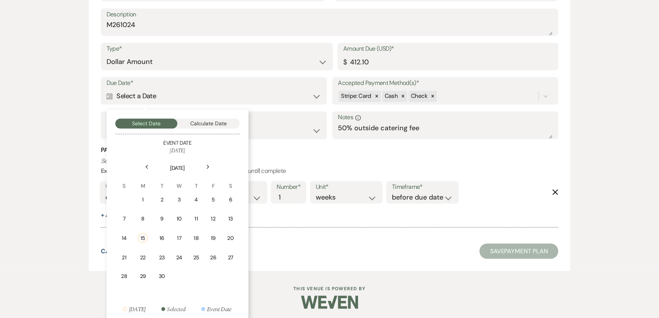
click at [209, 164] on icon "Next" at bounding box center [208, 166] width 4 height 5
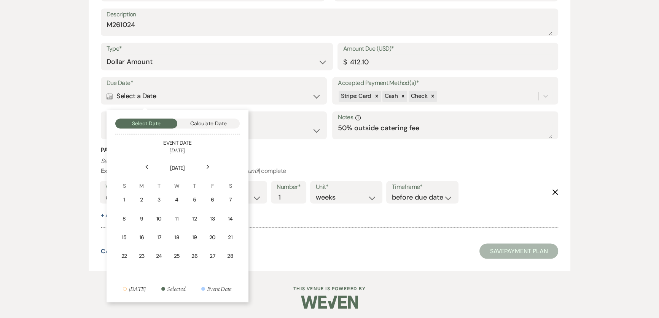
click at [209, 164] on icon "Next" at bounding box center [208, 166] width 4 height 5
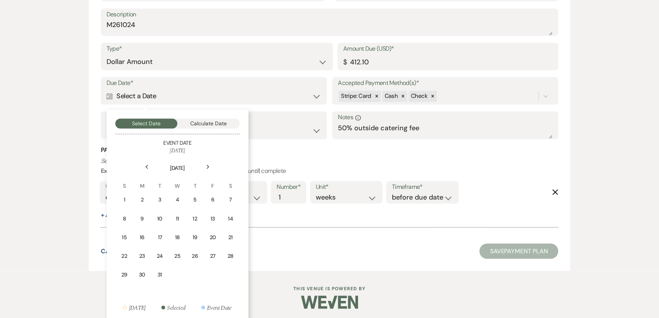
click at [209, 164] on icon "Next" at bounding box center [208, 166] width 4 height 5
click at [216, 253] on div "24" at bounding box center [212, 255] width 7 height 8
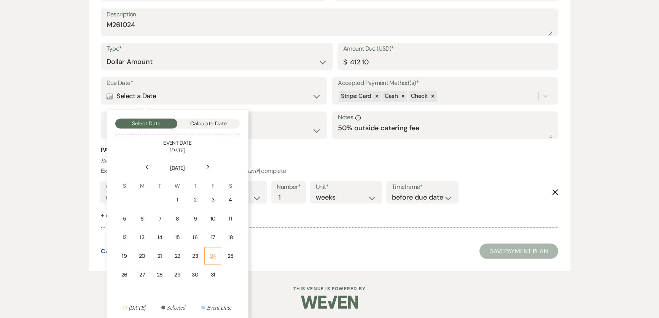
scroll to position [1689, 0]
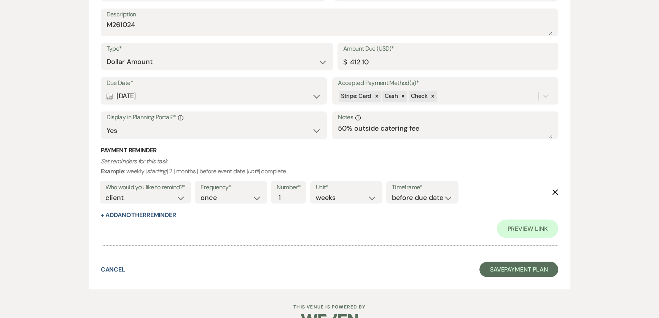
click at [324, 227] on div "Preview Link" at bounding box center [330, 228] width 458 height 18
click at [530, 270] on button "Save Payment Plan" at bounding box center [518, 268] width 79 height 15
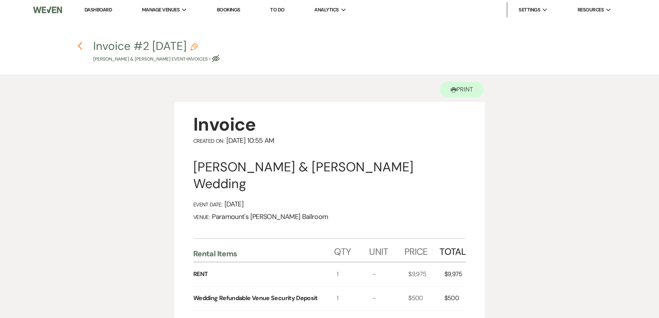
click at [78, 43] on icon "Previous" at bounding box center [80, 45] width 6 height 9
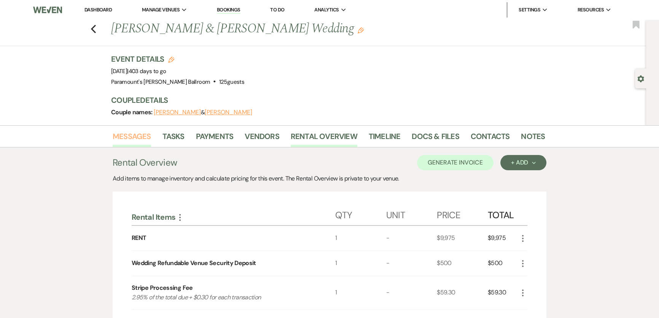
click at [134, 135] on link "Messages" at bounding box center [132, 138] width 38 height 17
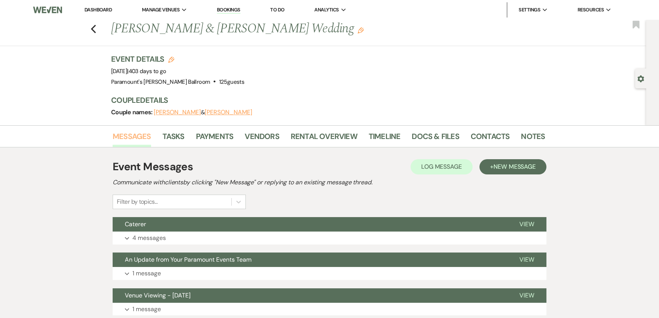
scroll to position [103, 0]
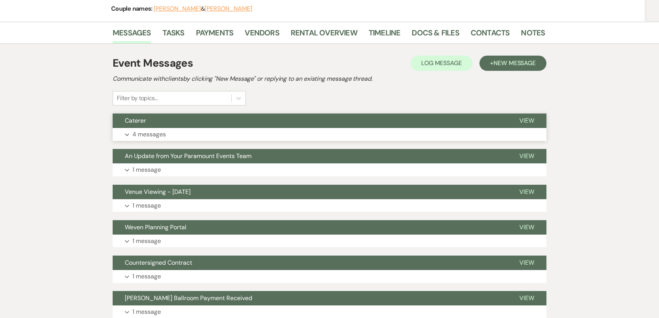
click at [205, 130] on button "Expand 4 messages" at bounding box center [330, 134] width 434 height 13
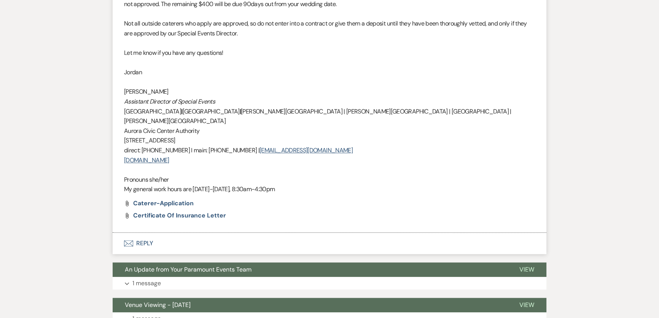
click at [157, 232] on button "Envelope Reply" at bounding box center [330, 242] width 434 height 21
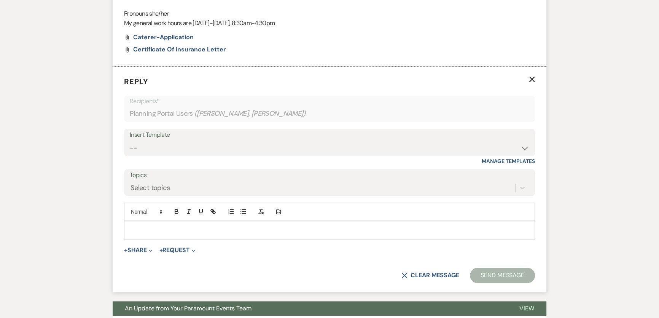
scroll to position [996, 0]
click at [184, 140] on select "-- Weven Planning Portal Introduction (Booked Events) 6 Month Consultation 9 Mo…" at bounding box center [329, 147] width 399 height 15
select select "1491"
click at [130, 140] on select "-- Weven Planning Portal Introduction (Booked Events) 6 Month Consultation 9 Mo…" at bounding box center [329, 147] width 399 height 15
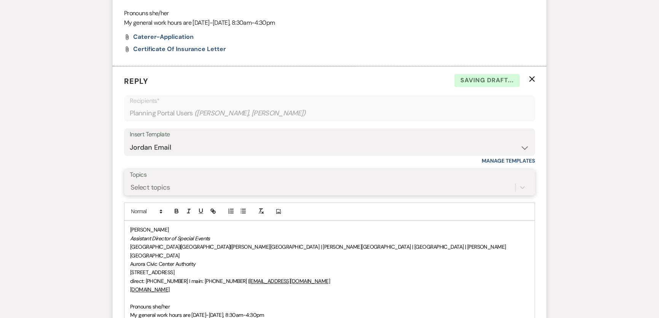
click at [161, 182] on div "Select topics" at bounding box center [150, 187] width 40 height 10
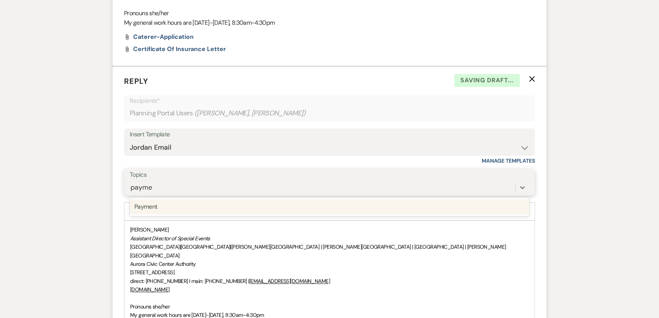
type input "paymen"
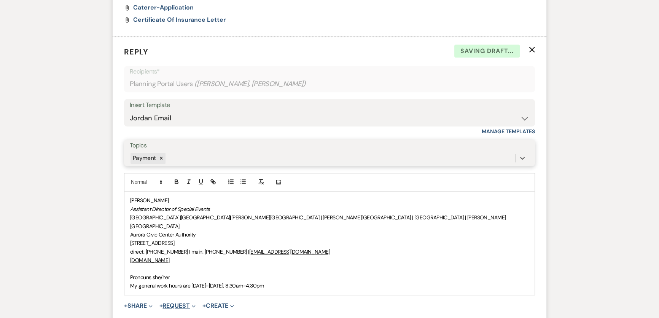
scroll to position [1065, 0]
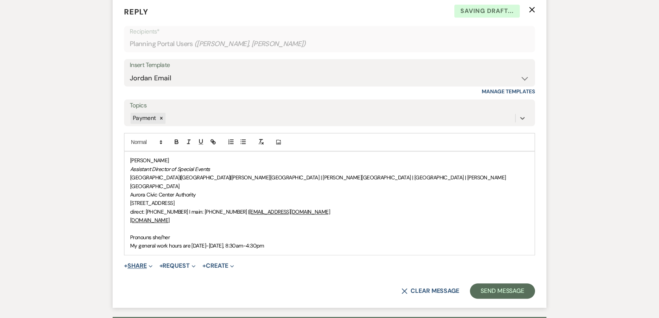
click at [138, 262] on button "+ Share Expand" at bounding box center [138, 265] width 29 height 6
click at [175, 262] on button "+ Request Expand" at bounding box center [177, 265] width 36 height 6
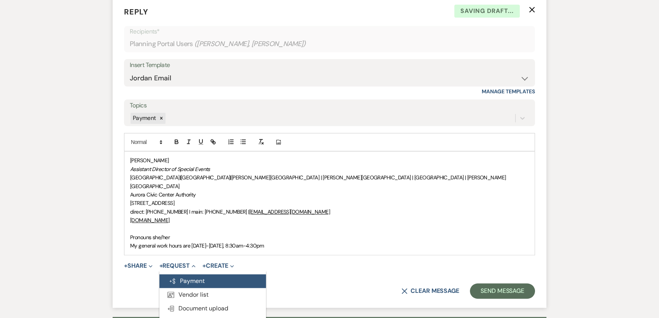
click at [183, 274] on button "Generate Payment Payment" at bounding box center [212, 281] width 107 height 14
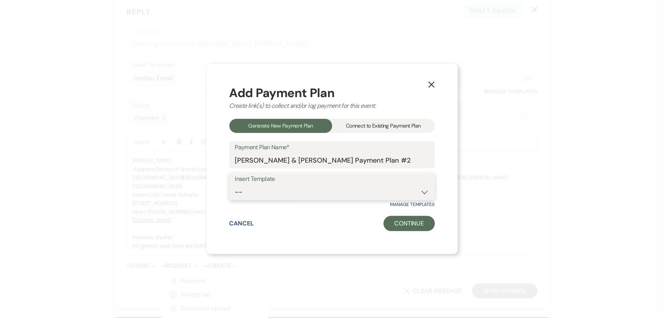
drag, startPoint x: 346, startPoint y: 194, endPoint x: 342, endPoint y: 198, distance: 5.7
click at [346, 194] on select "-- [PERSON_NAME] Ballroom Payment Schedule" at bounding box center [332, 191] width 194 height 15
select select "415"
click at [235, 184] on select "-- [PERSON_NAME] Ballroom Payment Schedule" at bounding box center [332, 191] width 194 height 15
click at [405, 223] on button "Continue" at bounding box center [408, 223] width 51 height 15
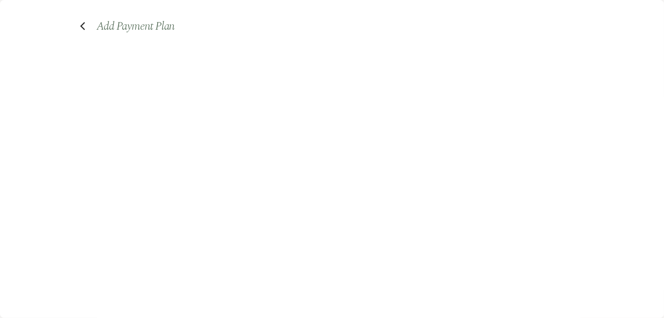
select select "2"
select select "flat"
select select "true"
select select "client"
select select "weeks"
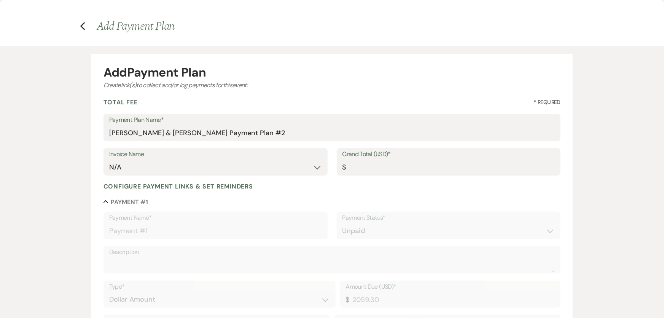
click at [83, 29] on use "button" at bounding box center [82, 26] width 5 height 8
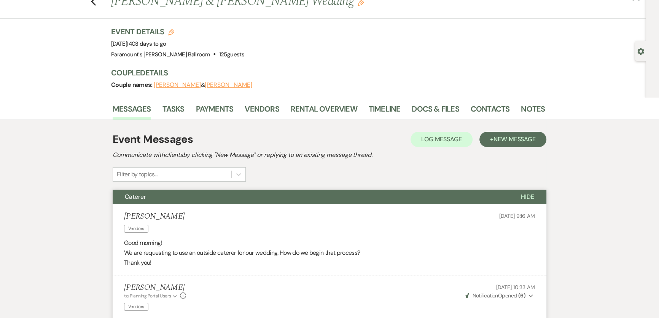
scroll to position [0, 0]
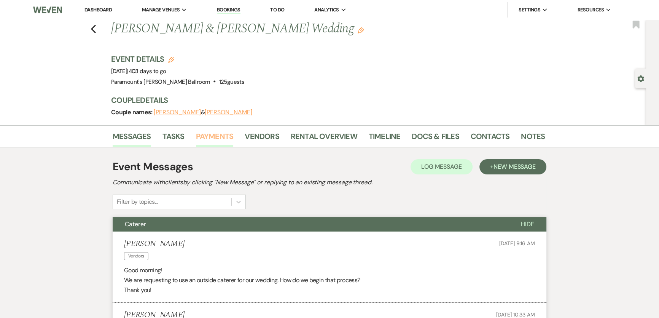
click at [216, 137] on link "Payments" at bounding box center [215, 138] width 38 height 17
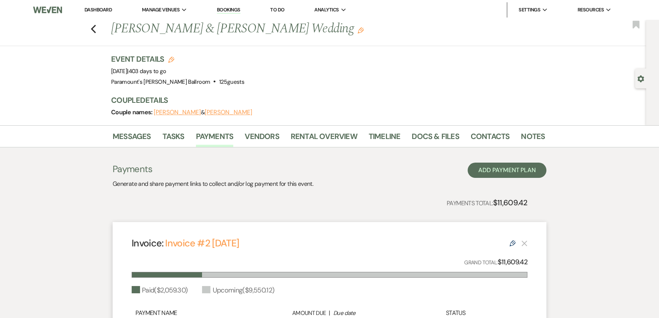
click at [123, 128] on div "Messages Tasks Payments Vendors Rental Overview Timeline Docs & Files Contacts …" at bounding box center [329, 136] width 659 height 22
click at [126, 132] on link "Messages" at bounding box center [132, 138] width 38 height 17
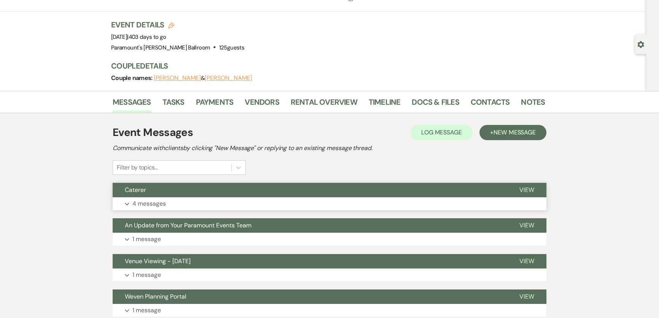
click at [162, 201] on p "4 messages" at bounding box center [148, 204] width 33 height 10
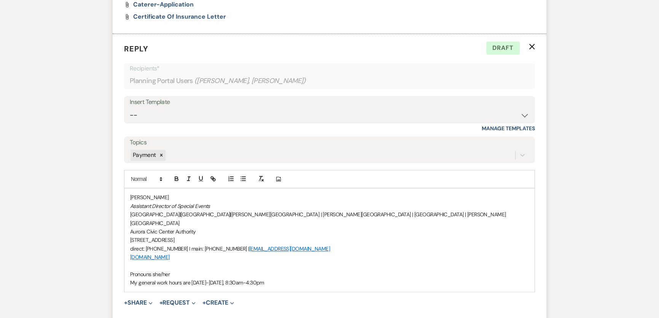
scroll to position [1034, 0]
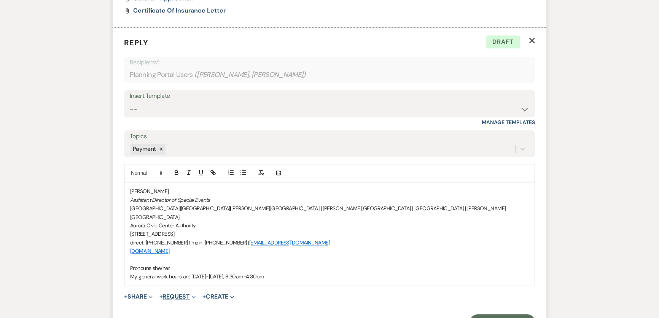
click at [172, 293] on button "+ Request Expand" at bounding box center [177, 296] width 36 height 6
click at [179, 305] on button "Generate Payment Payment" at bounding box center [212, 312] width 107 height 14
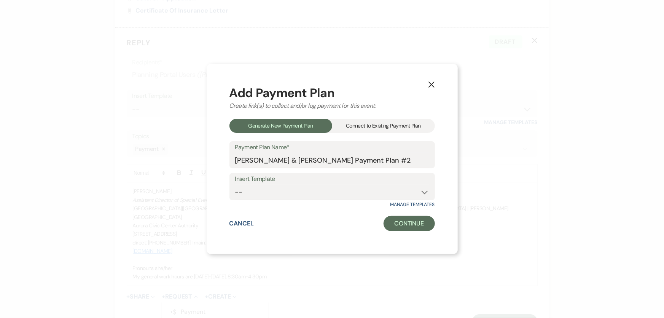
click at [380, 132] on div "Connect to Existing Payment Plan" at bounding box center [383, 126] width 103 height 14
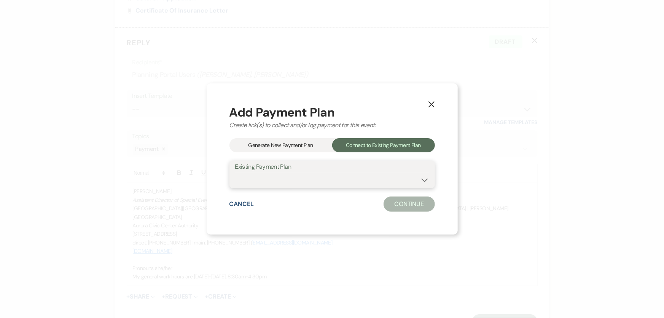
drag, startPoint x: 356, startPoint y: 182, endPoint x: 355, endPoint y: 186, distance: 4.5
click at [355, 182] on select "[PERSON_NAME] & [PERSON_NAME] Payment Plan #1" at bounding box center [332, 179] width 194 height 15
select select "24535"
click at [235, 172] on select "[PERSON_NAME] & [PERSON_NAME] Payment Plan #1" at bounding box center [332, 179] width 194 height 15
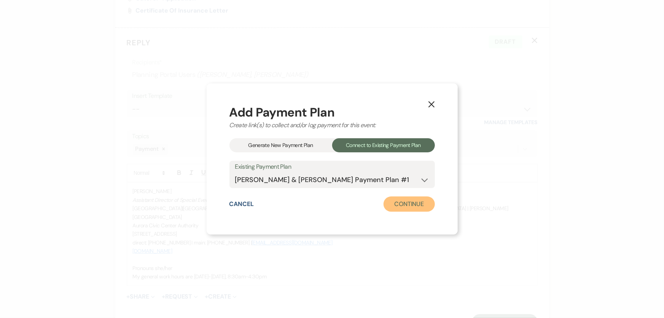
drag, startPoint x: 418, startPoint y: 208, endPoint x: 413, endPoint y: 207, distance: 5.1
click at [418, 208] on button "Continue" at bounding box center [408, 203] width 51 height 15
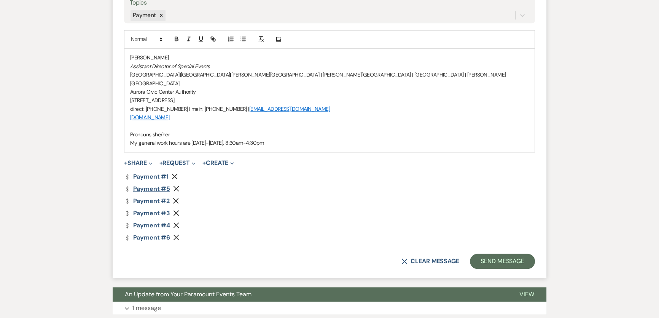
scroll to position [1172, 0]
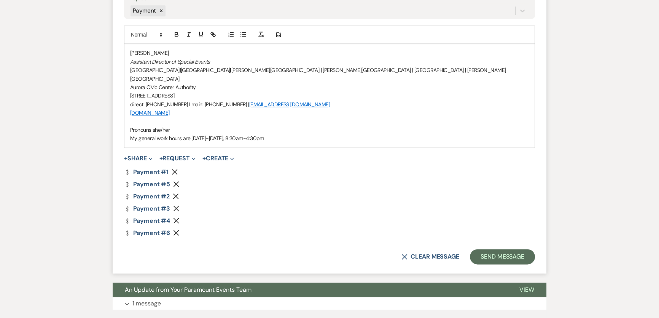
click at [175, 169] on use "button" at bounding box center [175, 172] width 6 height 6
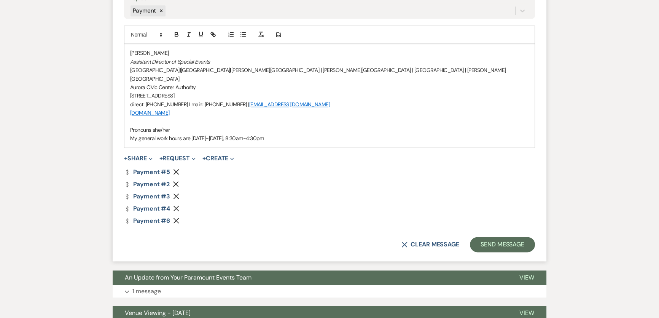
click at [174, 181] on use "button" at bounding box center [176, 184] width 6 height 6
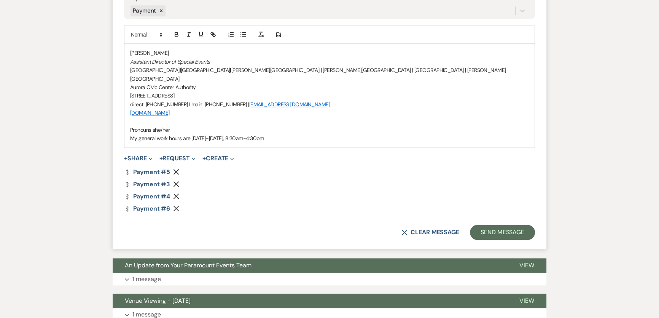
click at [174, 181] on use "button" at bounding box center [176, 184] width 6 height 6
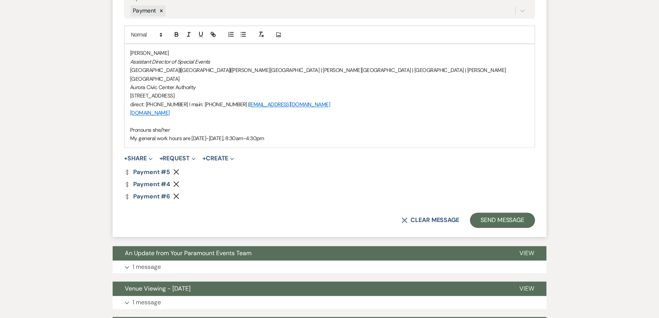
click at [174, 181] on icon "Remove" at bounding box center [176, 184] width 6 height 6
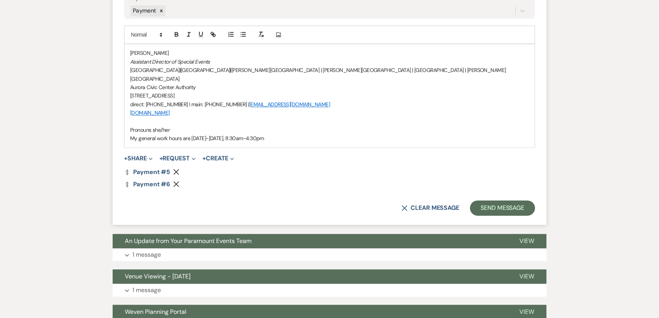
click at [174, 181] on icon "Remove" at bounding box center [176, 184] width 6 height 6
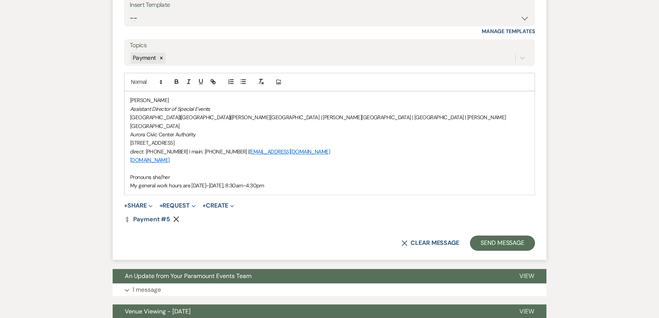
scroll to position [1069, 0]
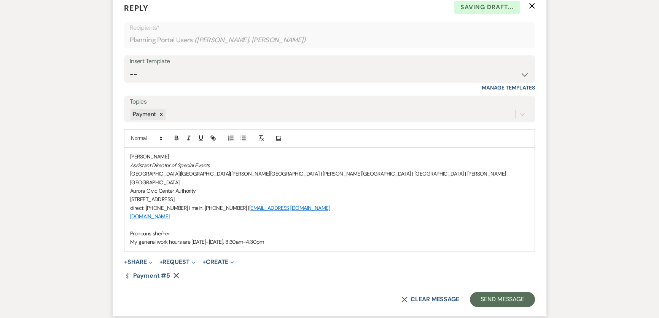
click at [128, 148] on div "[PERSON_NAME] Assistant Director of Special Events [GEOGRAPHIC_DATA] | [GEOGRAP…" at bounding box center [329, 199] width 410 height 103
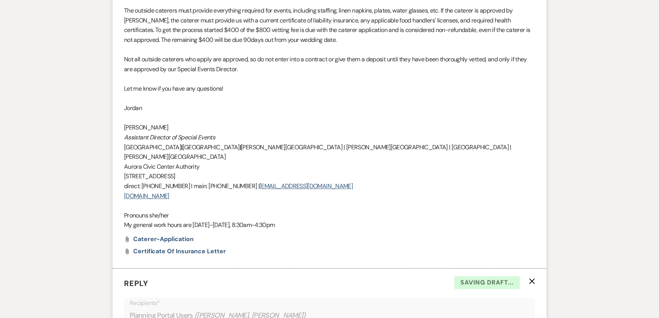
scroll to position [930, 0]
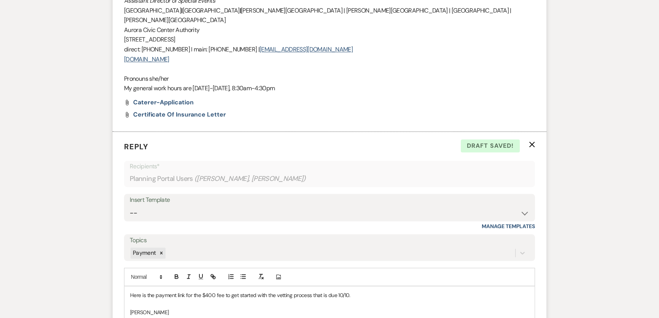
drag, startPoint x: 348, startPoint y: 274, endPoint x: 401, endPoint y: 281, distance: 53.0
click at [348, 291] on p "Here is the payment link for the $400 fee to get started with the vetting proce…" at bounding box center [329, 295] width 399 height 8
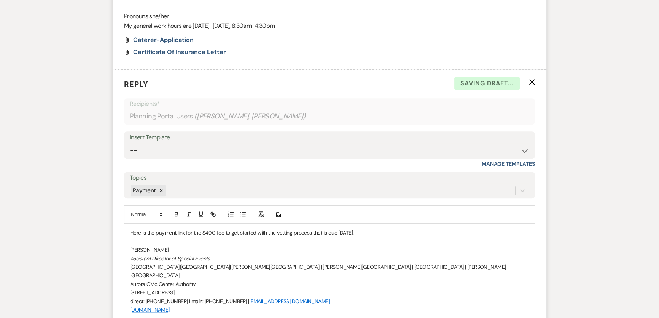
scroll to position [1000, 0]
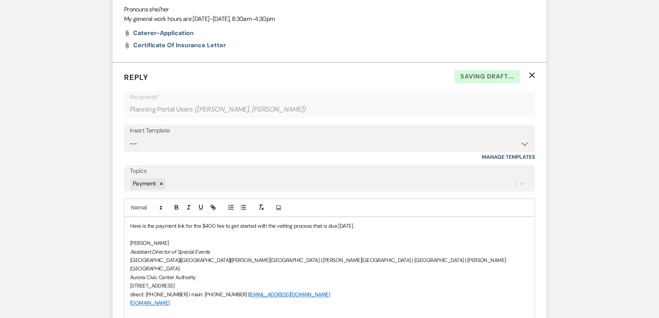
click at [380, 221] on p "Here is the payment link for the $400 fee to get started with the vetting proce…" at bounding box center [329, 225] width 399 height 8
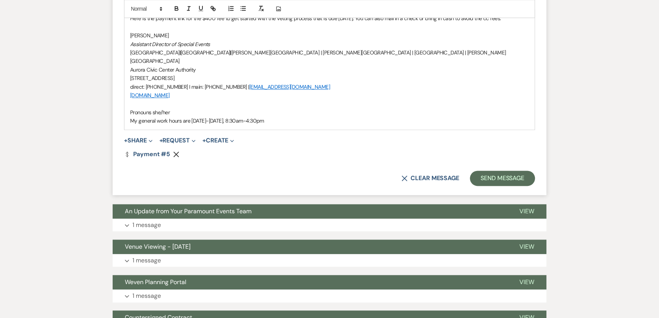
scroll to position [1069, 0]
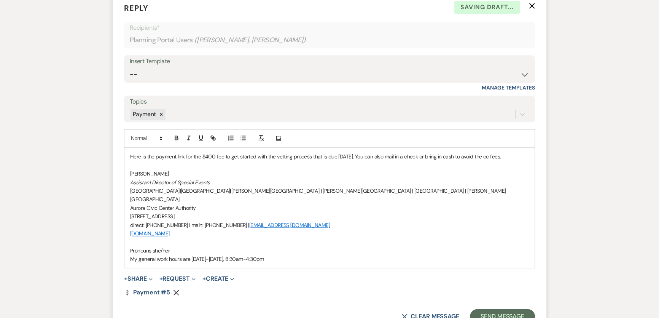
click at [493, 152] on p "Here is the payment link for the $400 fee to get started with the vetting proce…" at bounding box center [329, 156] width 399 height 8
click at [509, 309] on button "Send Message" at bounding box center [502, 316] width 65 height 15
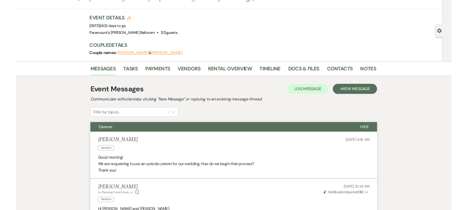
scroll to position [0, 0]
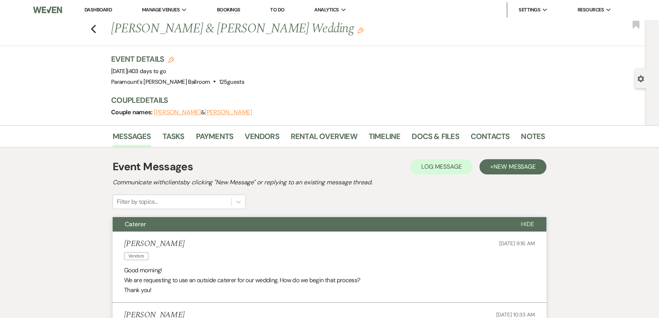
click at [38, 114] on div "Previous [PERSON_NAME] & [PERSON_NAME] Wedding Edit Bookmark Gear Settings Even…" at bounding box center [323, 72] width 646 height 105
click at [105, 7] on link "Dashboard" at bounding box center [97, 9] width 27 height 6
